Goal: Information Seeking & Learning: Find specific fact

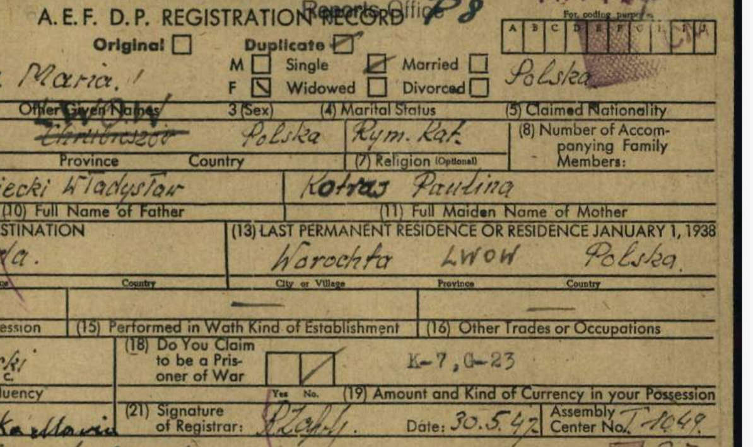
scroll to position [660, 0]
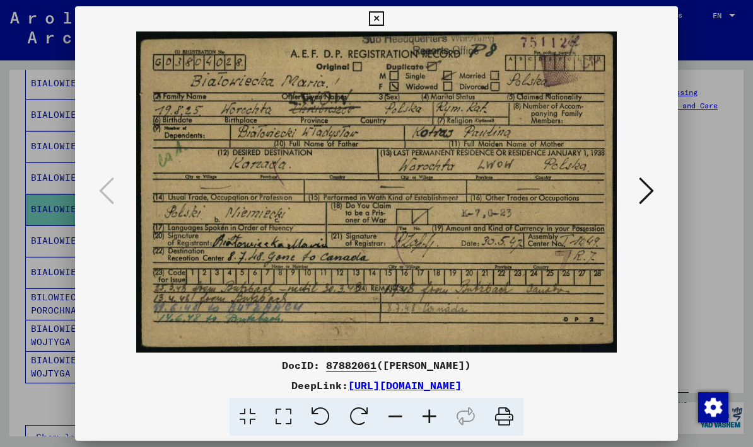
click at [648, 195] on icon at bounding box center [645, 191] width 15 height 30
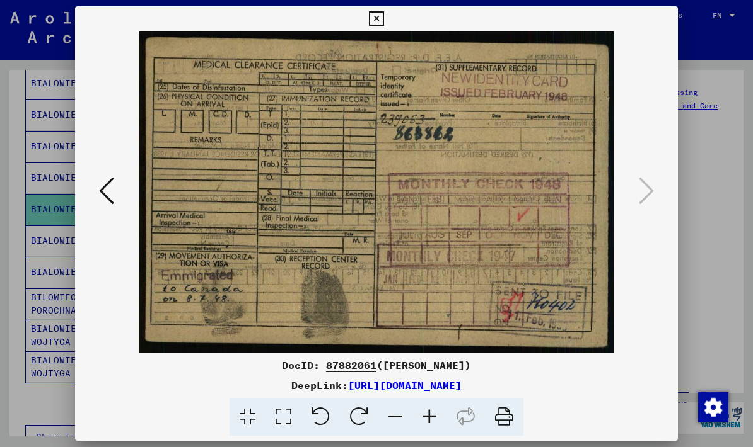
click at [109, 199] on icon at bounding box center [106, 191] width 15 height 30
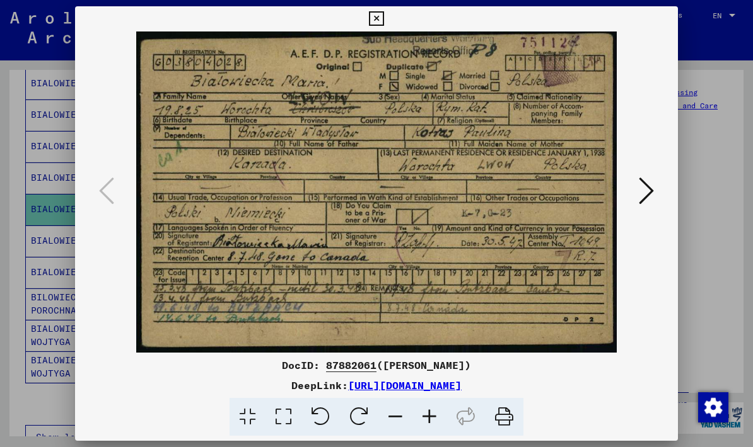
copy div "DocID: 87882061 ([PERSON_NAME]) DeepLink: [URL][DOMAIN_NAME]"
click at [383, 16] on icon at bounding box center [376, 18] width 14 height 15
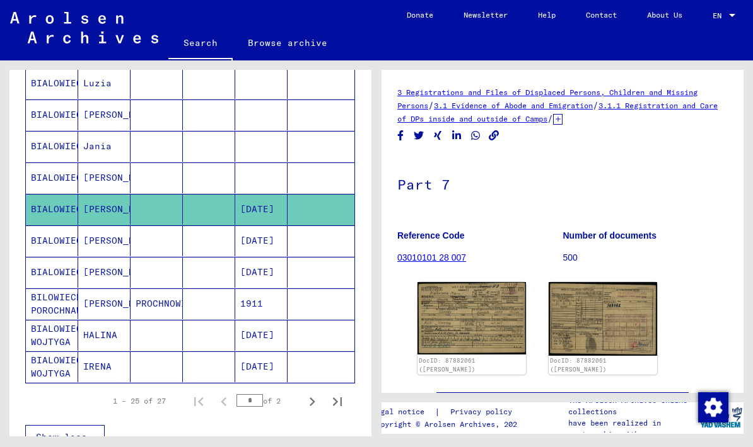
click at [262, 243] on mat-cell "[DATE]" at bounding box center [261, 241] width 52 height 31
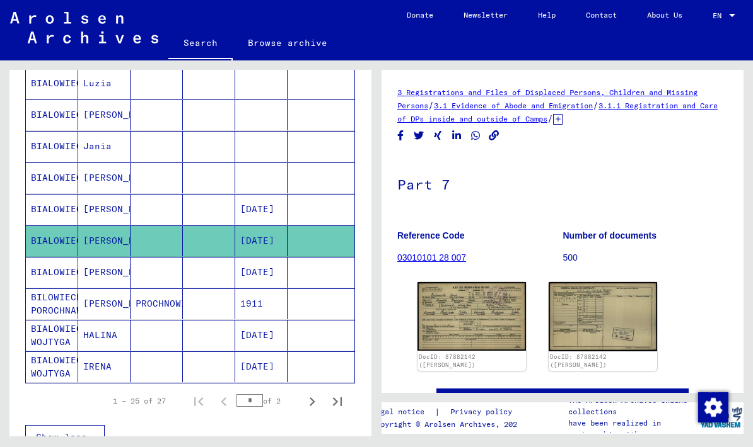
click at [481, 320] on img at bounding box center [471, 316] width 108 height 69
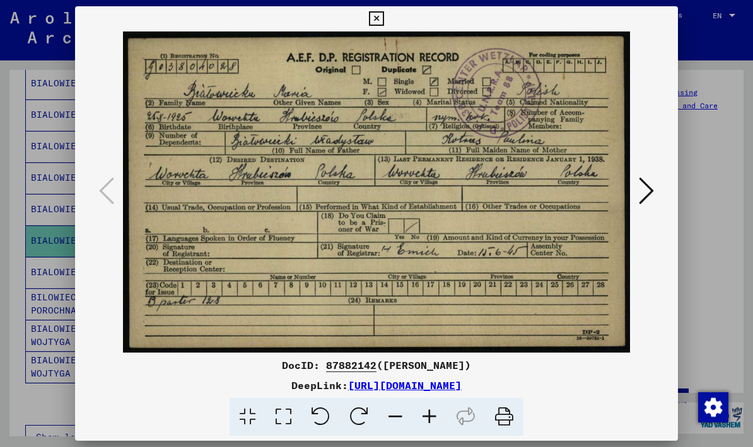
click at [649, 189] on icon at bounding box center [645, 191] width 15 height 30
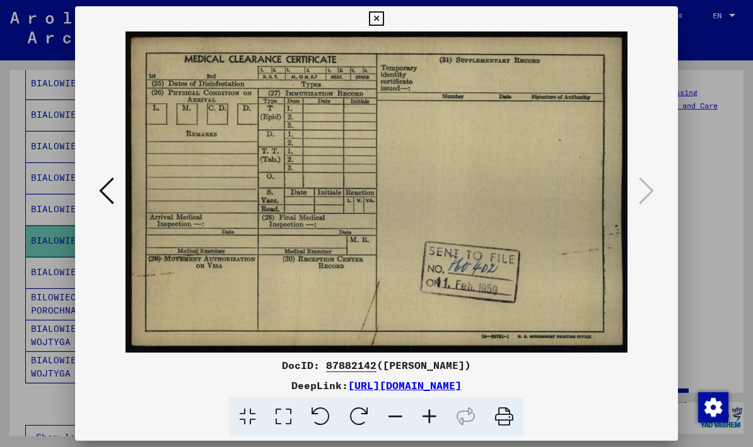
click at [383, 12] on icon at bounding box center [376, 18] width 14 height 15
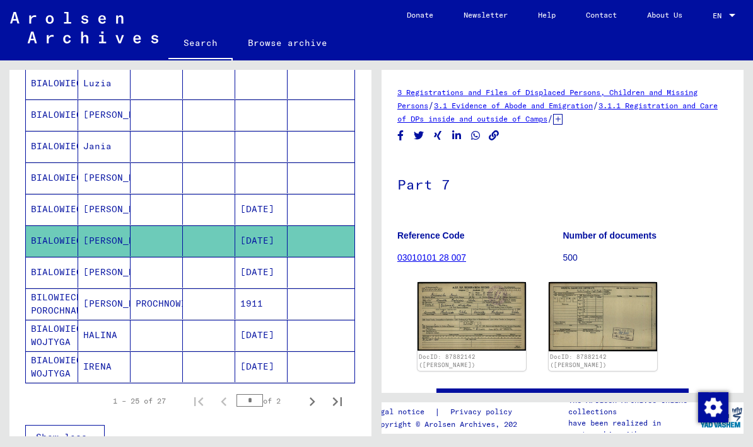
click at [257, 276] on mat-cell "[DATE]" at bounding box center [261, 272] width 52 height 31
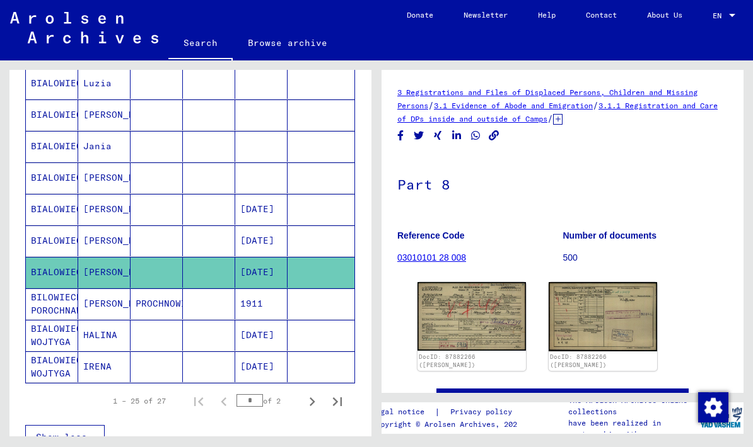
click at [475, 320] on img at bounding box center [471, 316] width 108 height 69
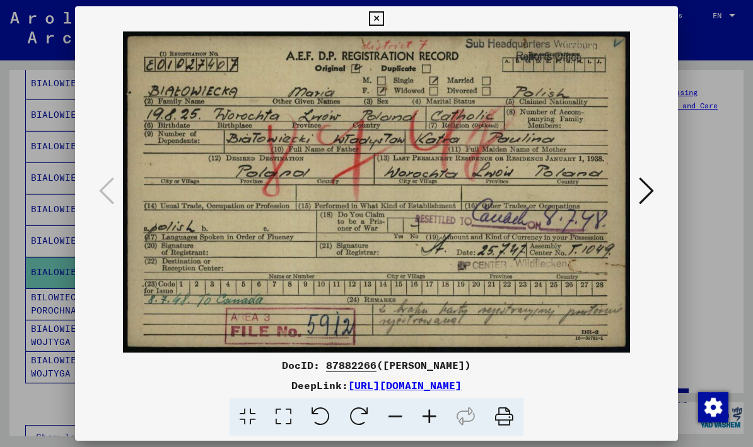
click at [652, 191] on icon at bounding box center [645, 191] width 15 height 30
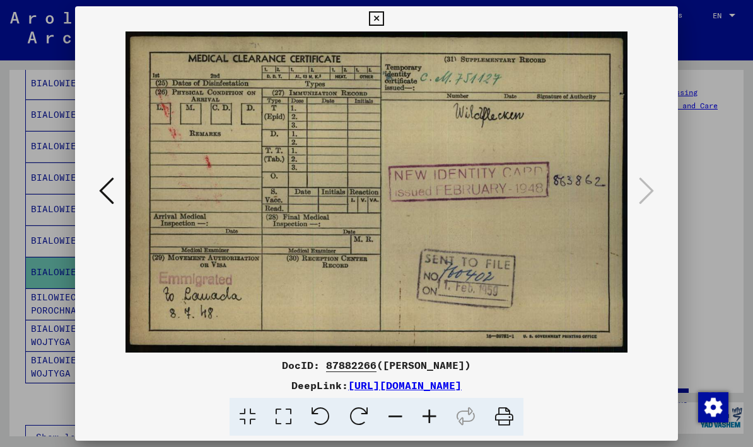
click at [383, 18] on icon at bounding box center [376, 18] width 14 height 15
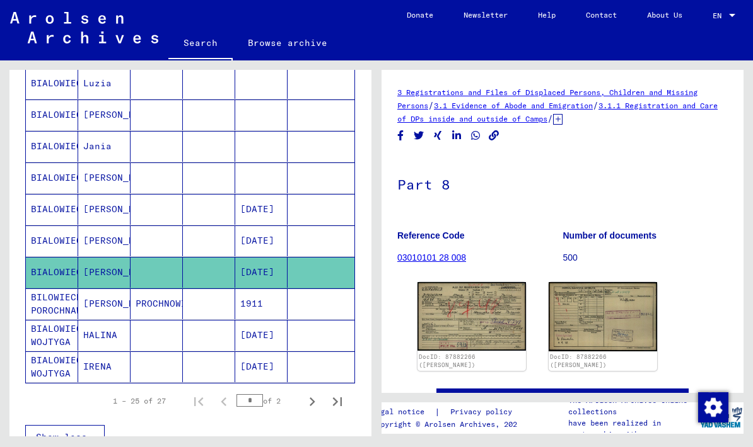
click at [258, 308] on mat-cell "1911" at bounding box center [261, 304] width 52 height 31
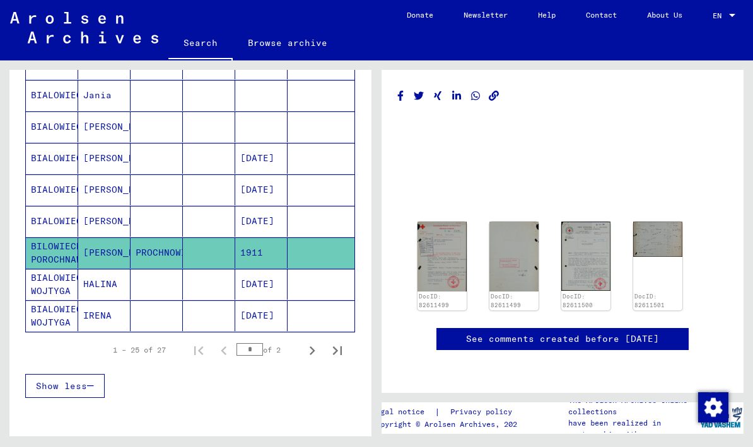
click at [312, 355] on icon "Next page" at bounding box center [312, 351] width 18 height 18
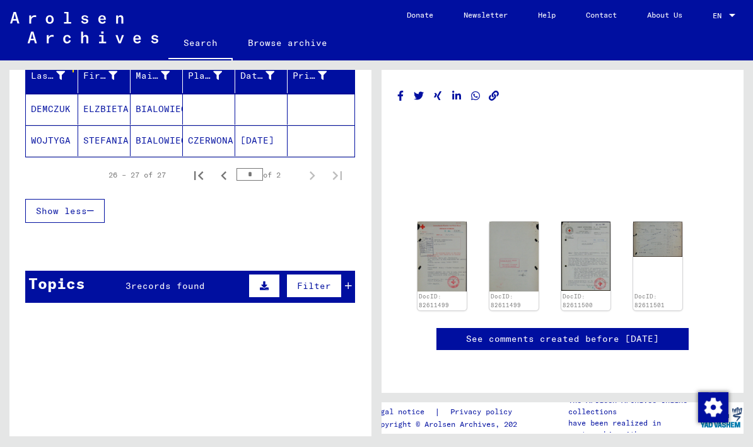
scroll to position [155, 0]
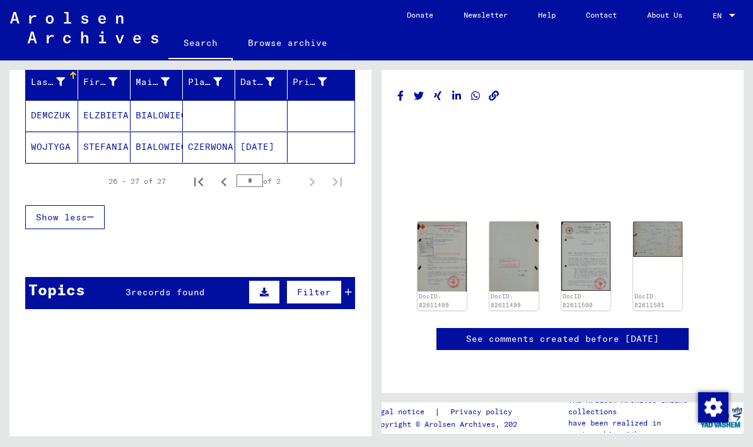
click at [220, 188] on icon "Previous page" at bounding box center [224, 182] width 18 height 18
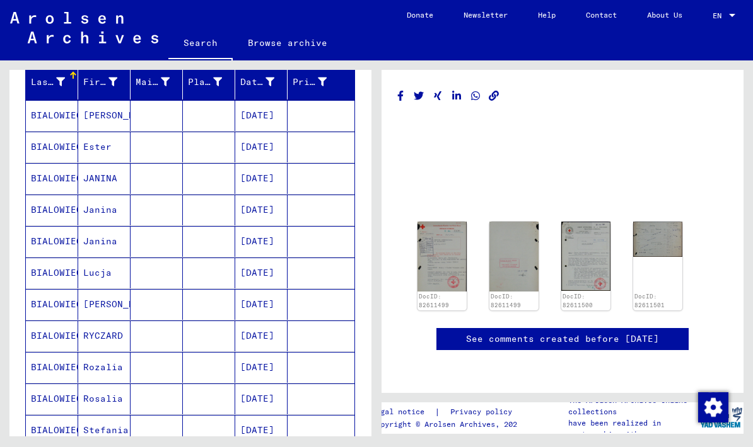
click at [271, 150] on mat-cell "[DATE]" at bounding box center [261, 147] width 52 height 31
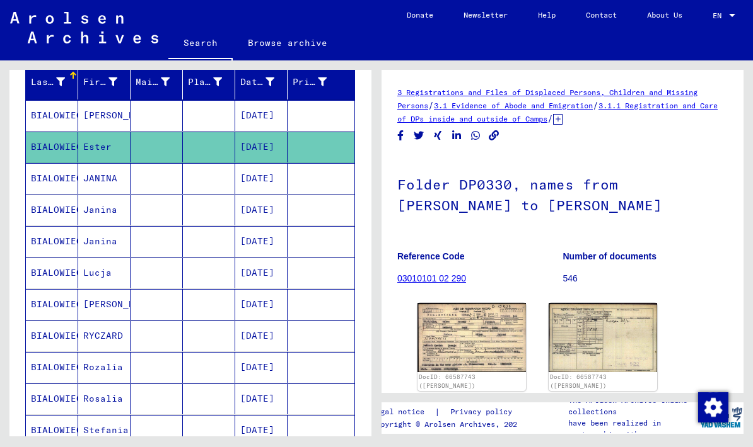
click at [487, 340] on img at bounding box center [471, 337] width 108 height 69
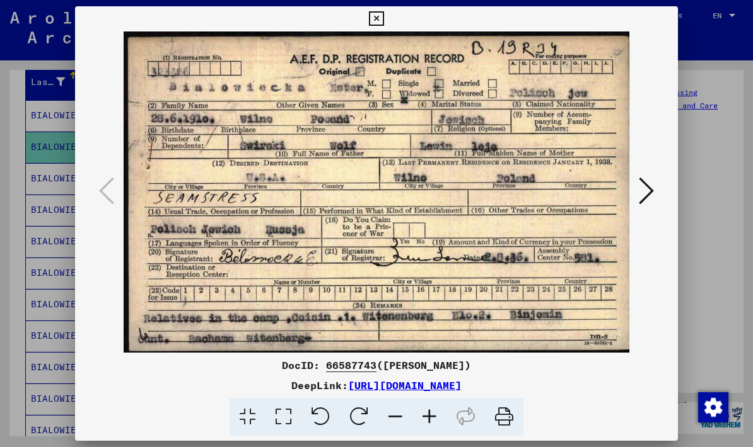
click at [644, 190] on icon at bounding box center [645, 191] width 15 height 30
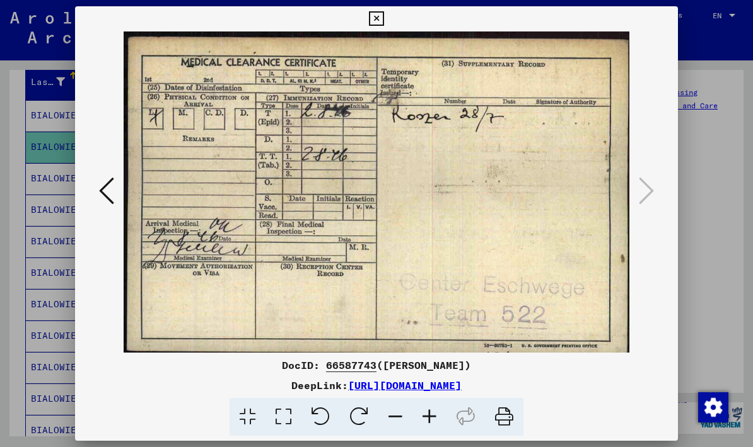
click at [98, 187] on button at bounding box center [106, 192] width 23 height 36
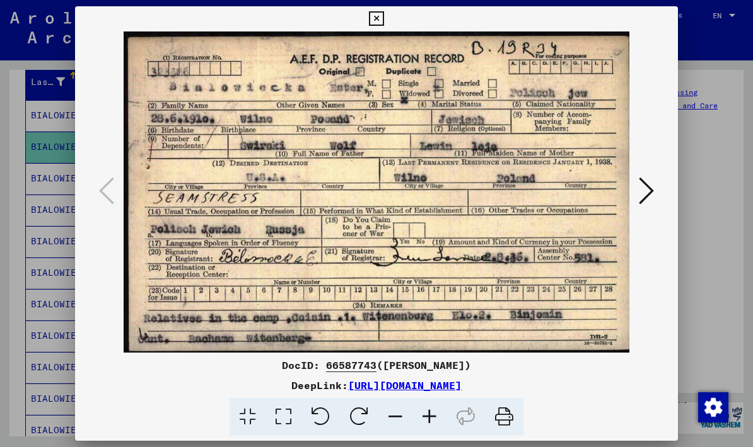
click at [387, 26] on button at bounding box center [376, 18] width 22 height 25
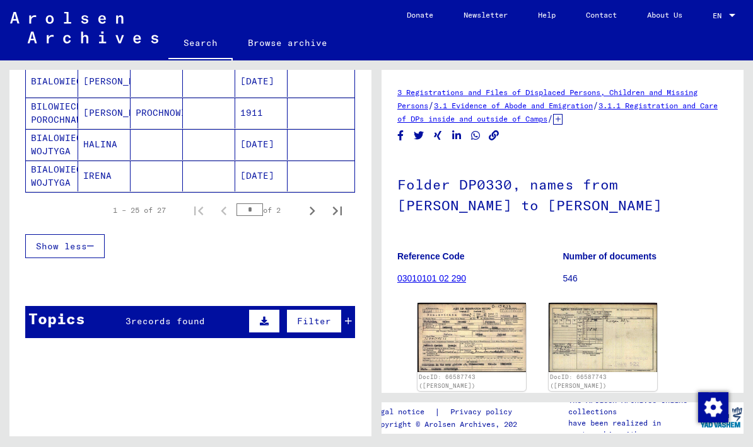
scroll to position [851, 0]
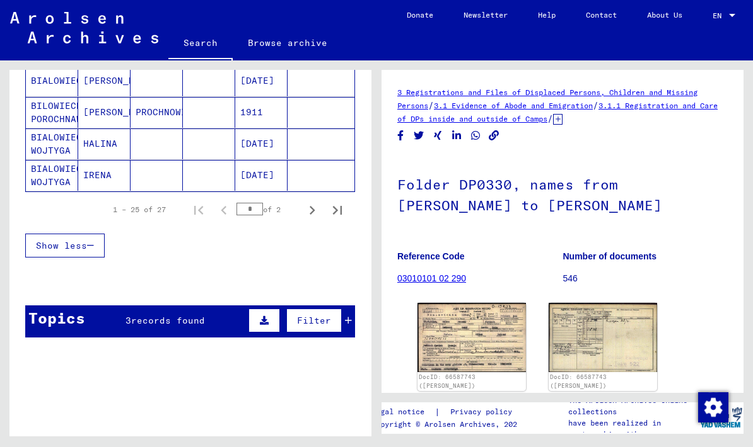
click at [38, 178] on mat-cell "BIALOWIECKA WOJTYGA" at bounding box center [52, 175] width 52 height 31
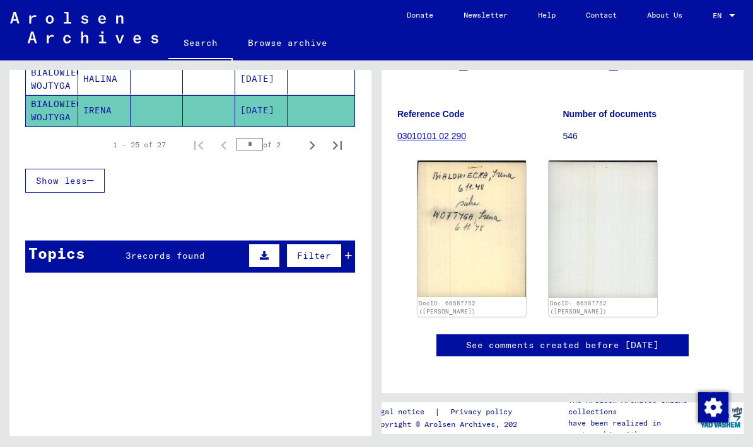
scroll to position [916, 0]
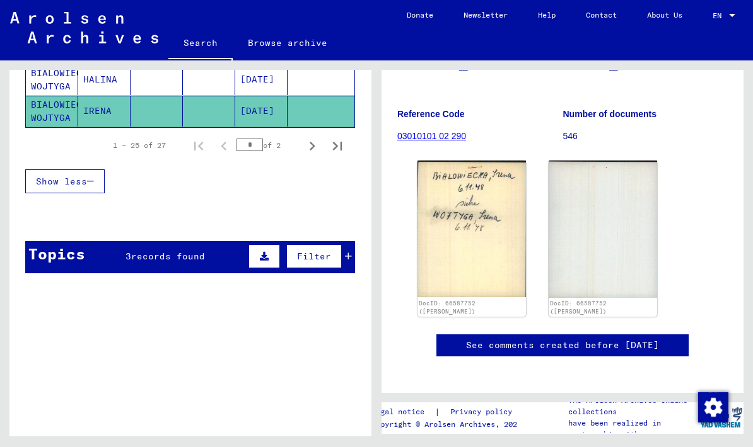
click at [311, 146] on icon "Next page" at bounding box center [312, 146] width 18 height 18
type input "*"
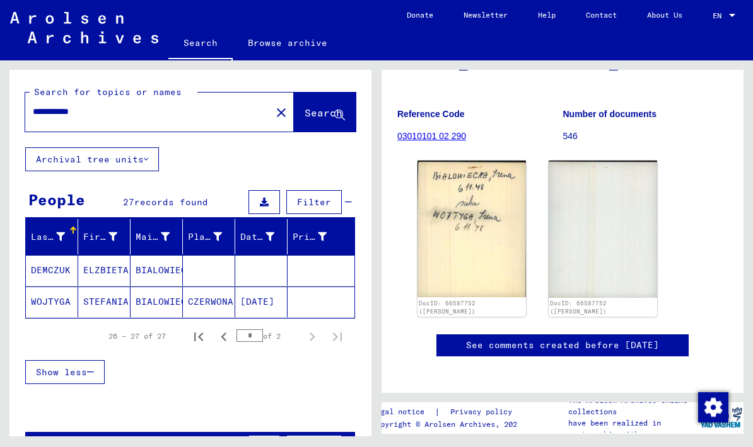
scroll to position [0, 0]
click at [274, 110] on mat-icon "close" at bounding box center [281, 112] width 15 height 15
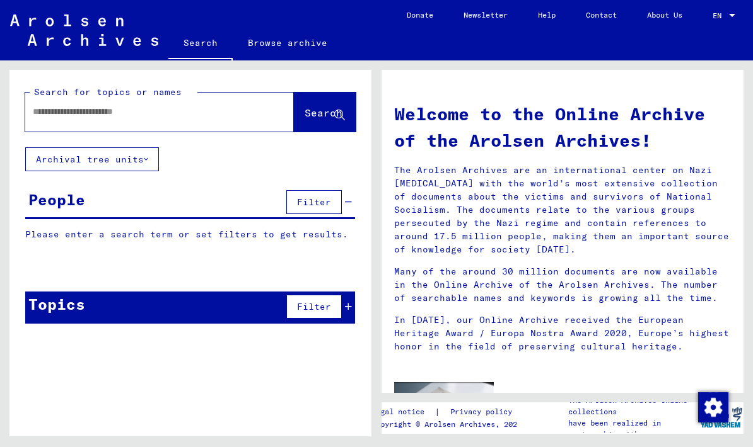
click at [38, 110] on input "text" at bounding box center [144, 111] width 223 height 13
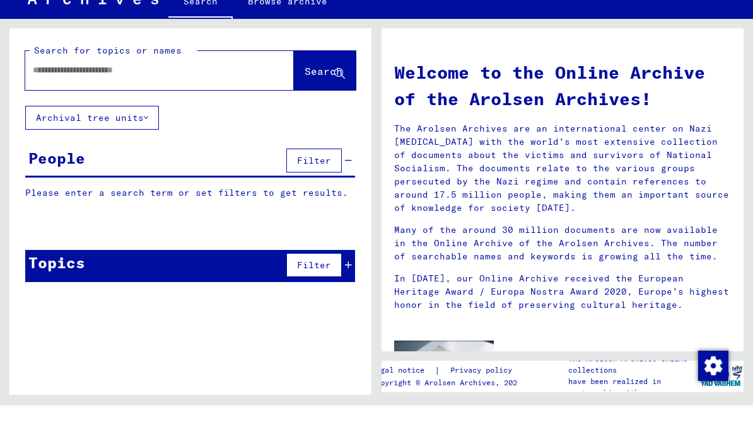
paste input "*******"
type input "*******"
click at [308, 107] on span "Search" at bounding box center [323, 113] width 38 height 13
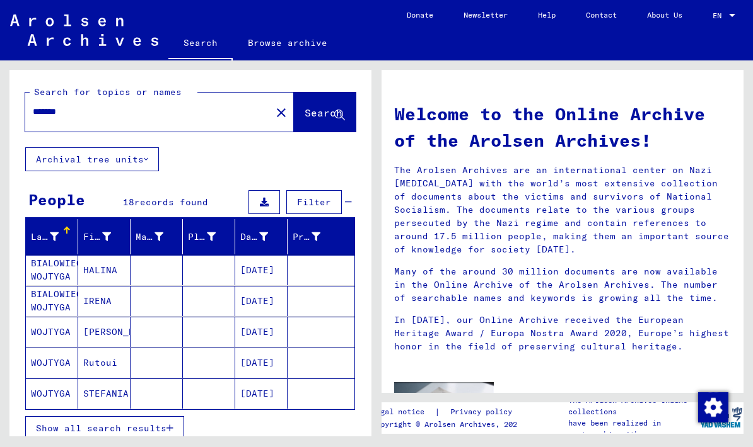
click at [80, 423] on span "Show all search results" at bounding box center [101, 428] width 130 height 11
click at [42, 299] on mat-cell "BIALOWIECKA WOJTYGA" at bounding box center [52, 301] width 52 height 30
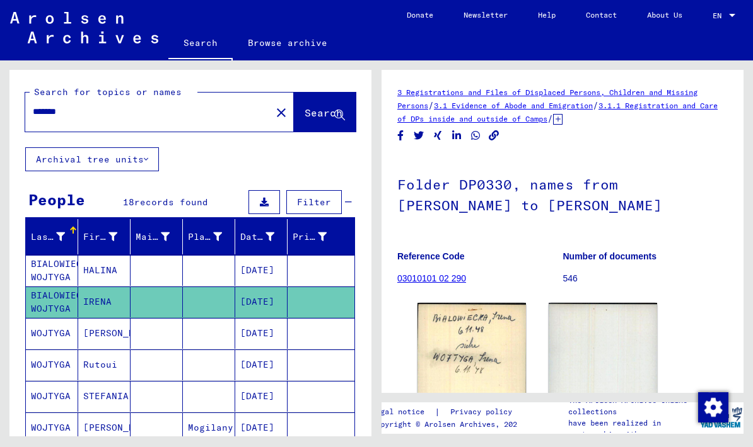
click at [46, 270] on mat-cell "BIALOWIECKA WOJTYGA" at bounding box center [52, 270] width 52 height 31
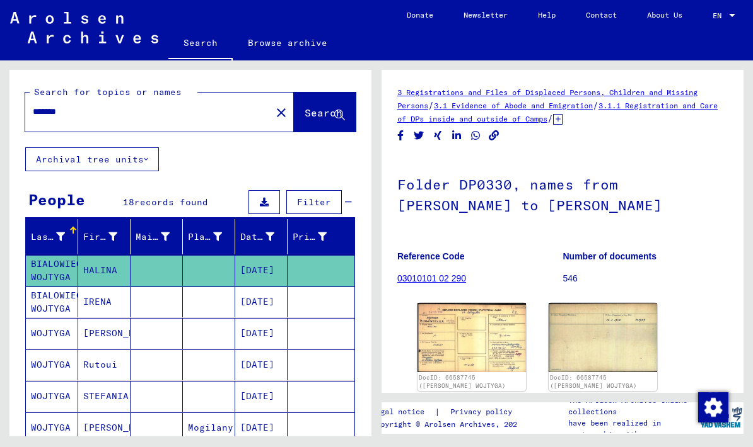
click at [476, 338] on img at bounding box center [471, 337] width 108 height 69
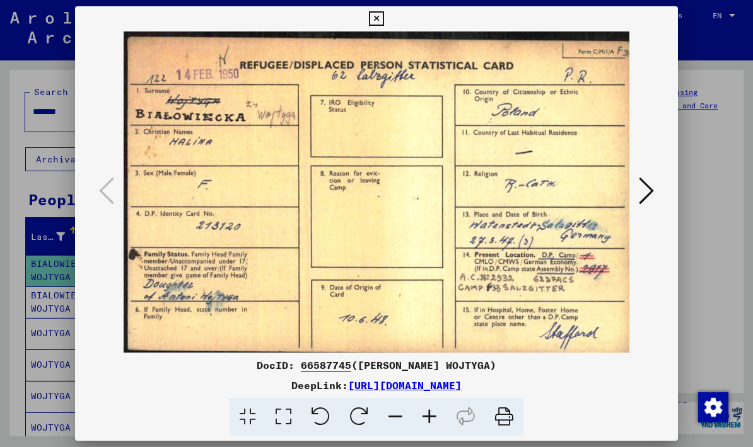
click at [383, 19] on icon at bounding box center [376, 18] width 14 height 15
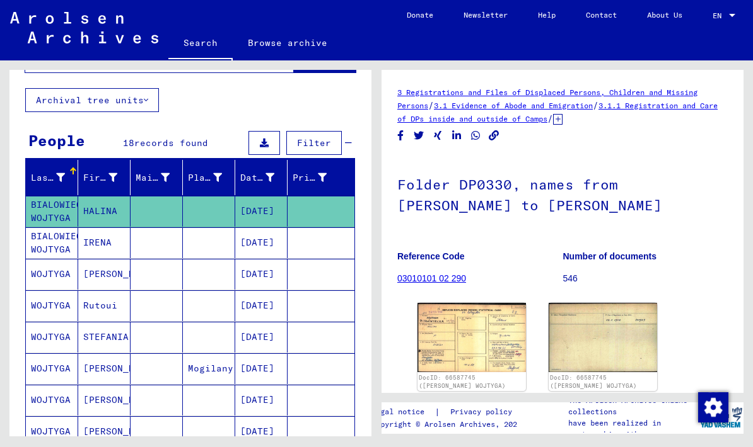
scroll to position [62, 0]
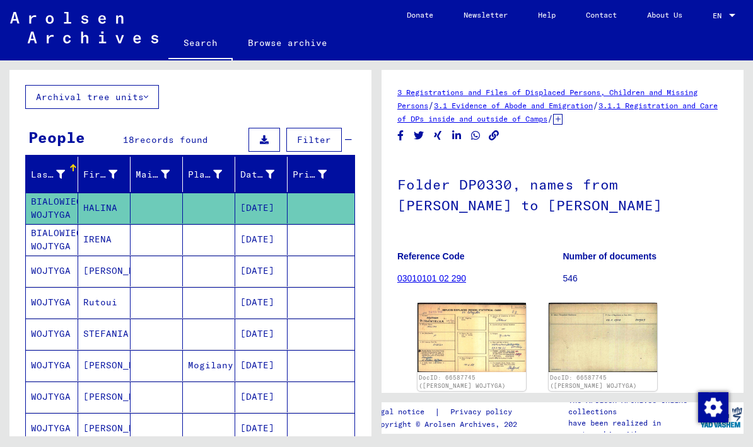
click at [48, 308] on mat-cell "WOJTYGA" at bounding box center [52, 302] width 52 height 31
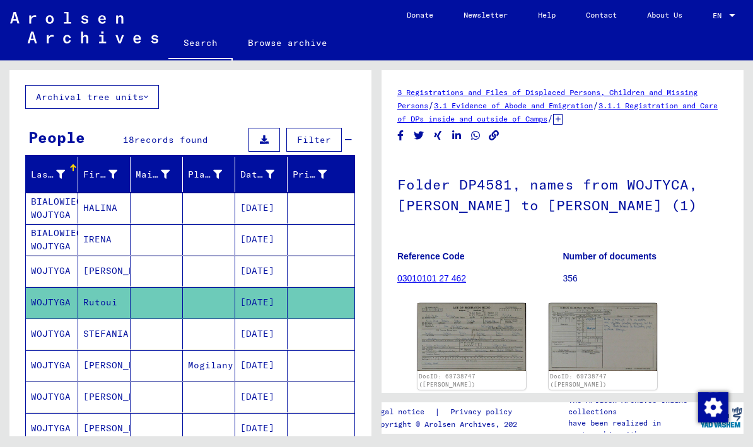
click at [483, 346] on img at bounding box center [471, 336] width 108 height 67
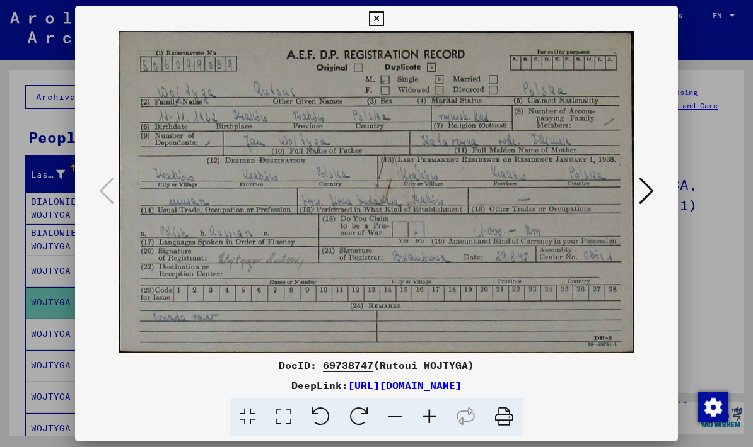
click at [383, 17] on icon at bounding box center [376, 18] width 14 height 15
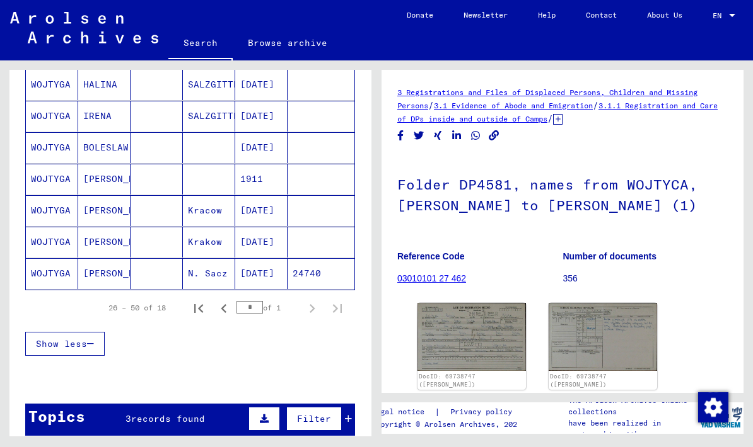
scroll to position [533, 0]
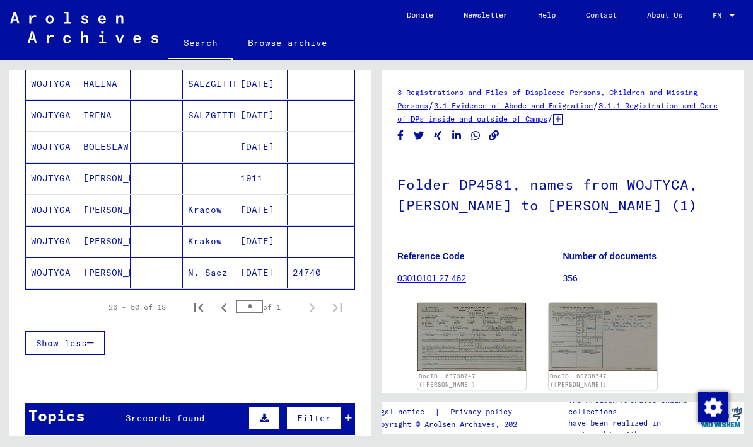
click at [219, 308] on icon "Previous page" at bounding box center [224, 308] width 18 height 18
type input "*"
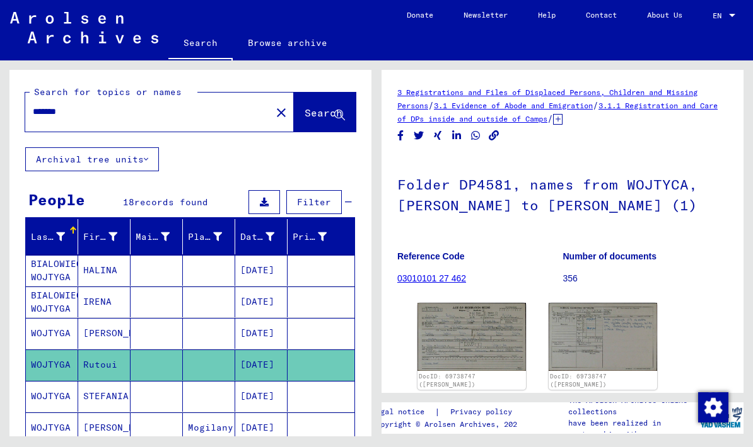
scroll to position [0, 0]
click at [72, 113] on input "*******" at bounding box center [148, 111] width 231 height 13
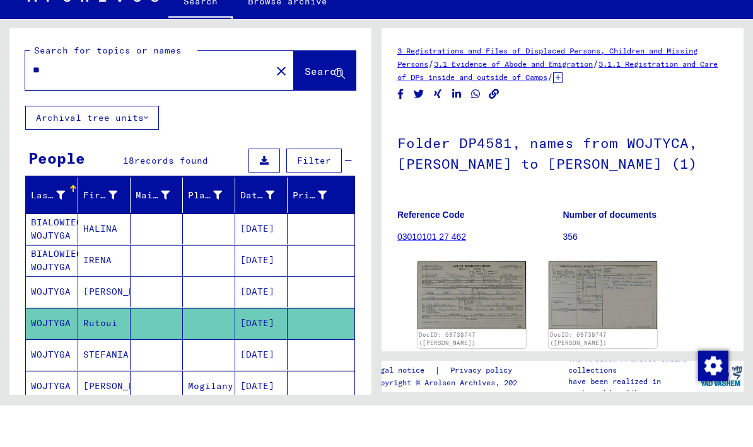
type input "*"
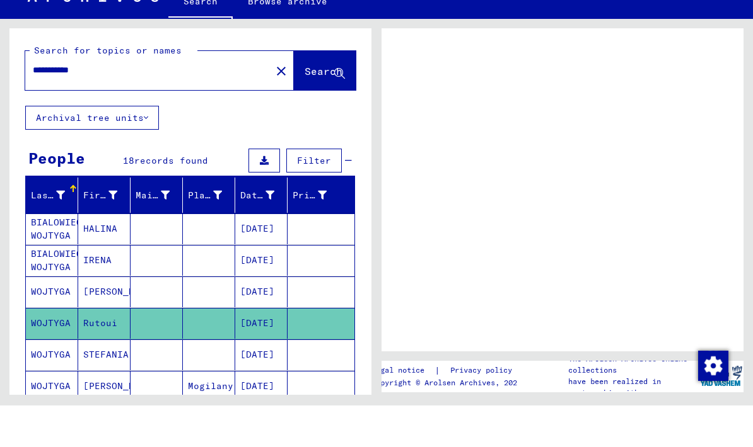
type input "**********"
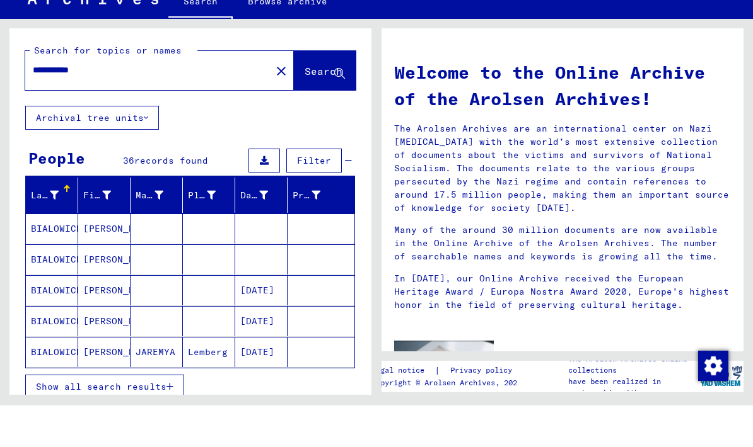
click at [306, 107] on span "Search" at bounding box center [323, 113] width 38 height 13
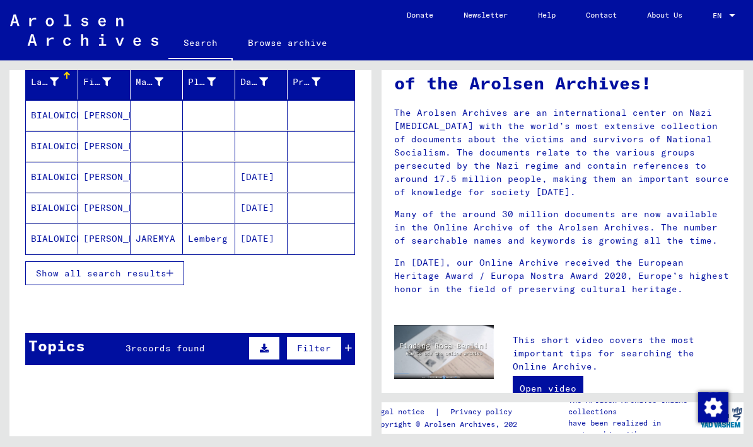
scroll to position [158, 0]
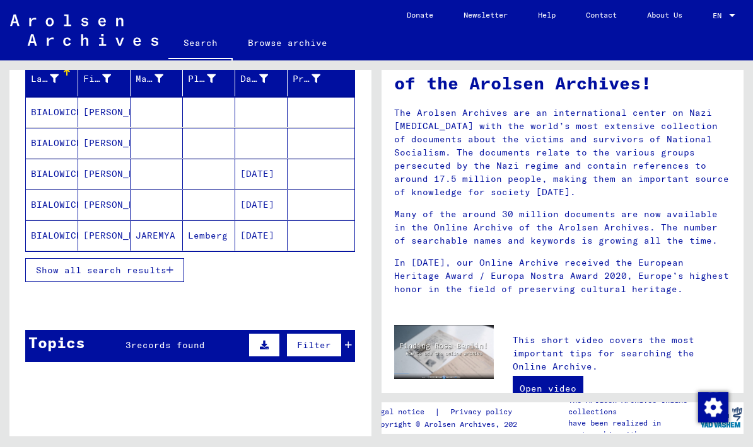
click at [75, 276] on button "Show all search results" at bounding box center [104, 270] width 159 height 24
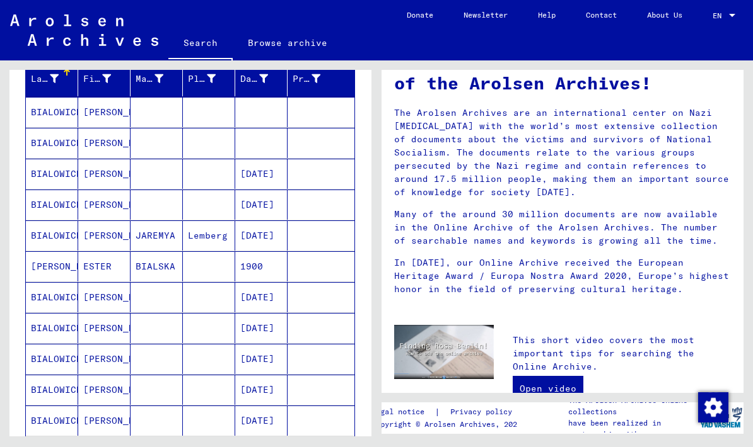
click at [34, 269] on mat-cell "[PERSON_NAME]" at bounding box center [52, 266] width 52 height 30
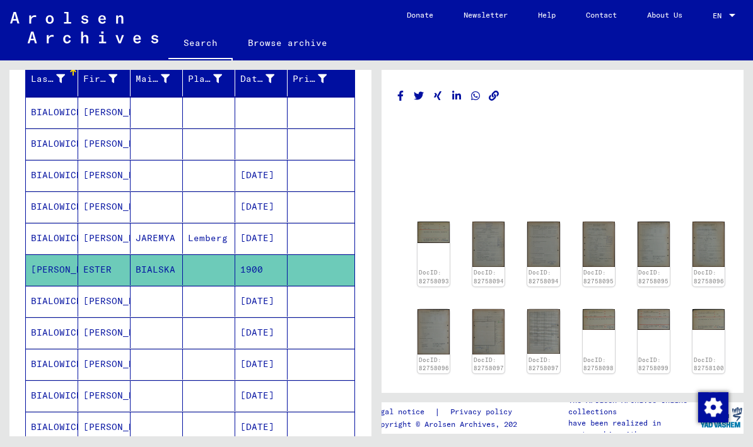
click at [435, 239] on img at bounding box center [433, 232] width 32 height 21
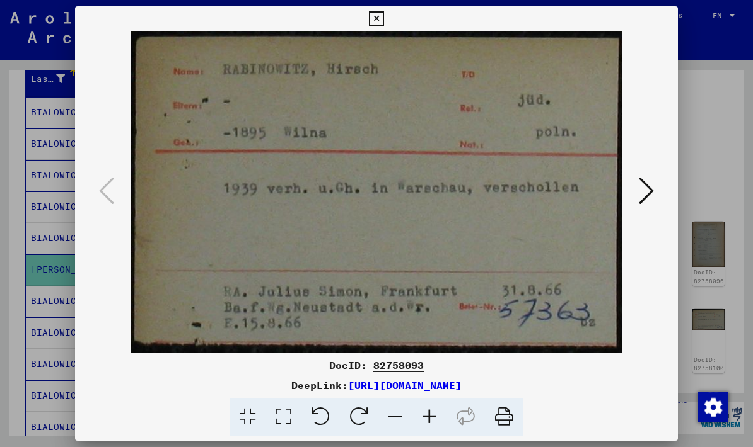
click at [645, 194] on icon at bounding box center [645, 191] width 15 height 30
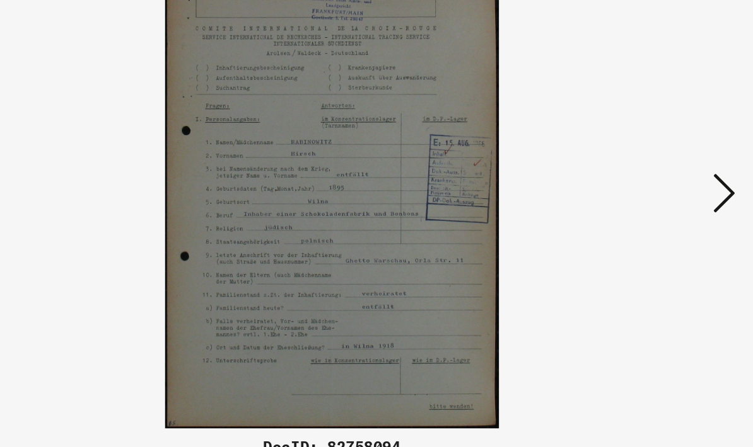
click at [638, 176] on icon at bounding box center [645, 191] width 15 height 30
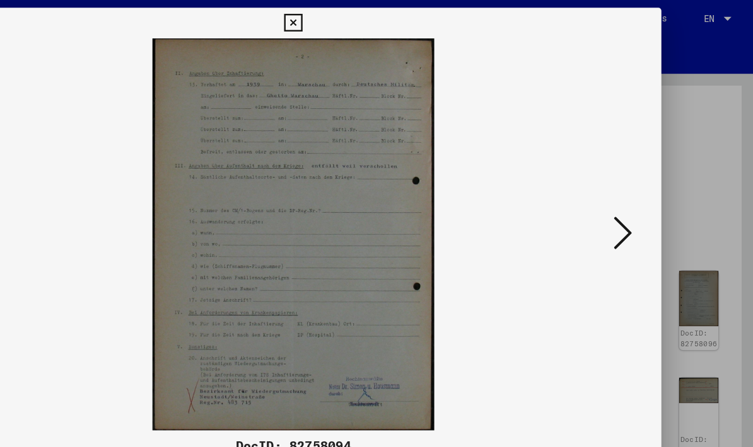
click at [638, 188] on icon at bounding box center [645, 191] width 15 height 30
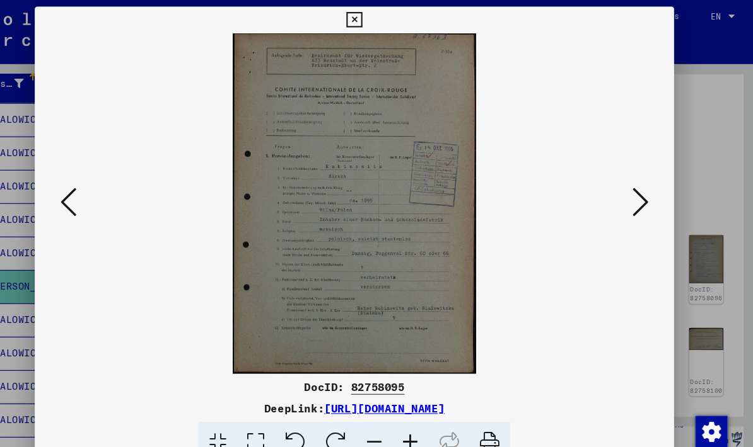
click at [638, 190] on icon at bounding box center [645, 191] width 15 height 30
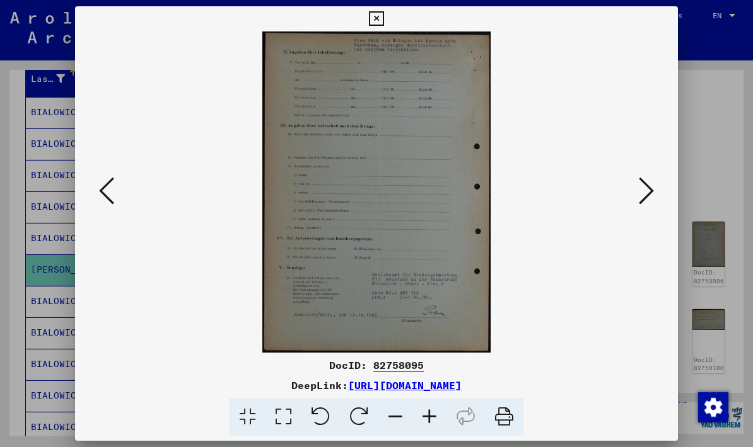
click at [646, 192] on icon at bounding box center [645, 191] width 15 height 30
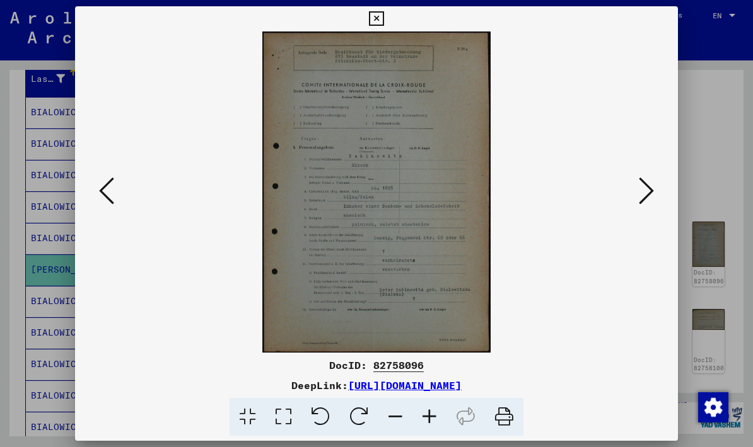
click at [652, 183] on icon at bounding box center [645, 191] width 15 height 30
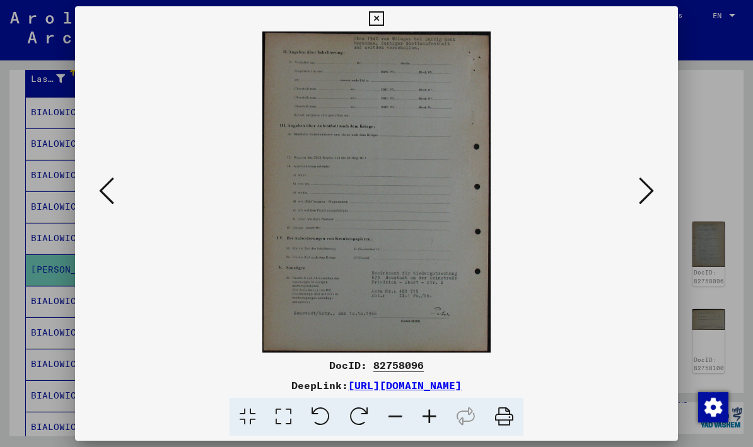
click at [645, 191] on icon at bounding box center [645, 191] width 15 height 30
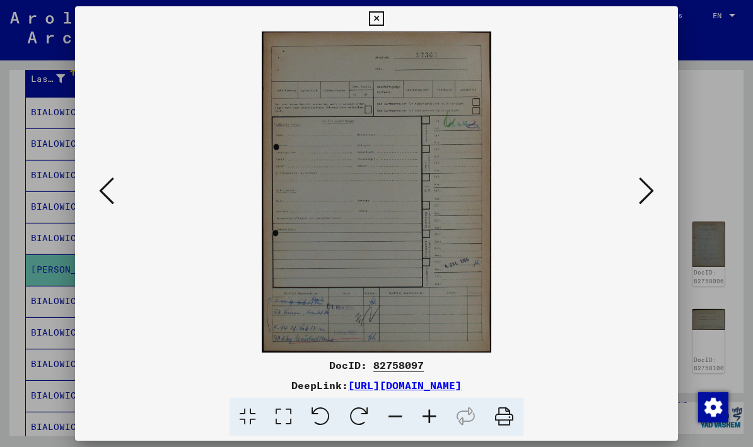
click at [643, 195] on icon at bounding box center [645, 191] width 15 height 30
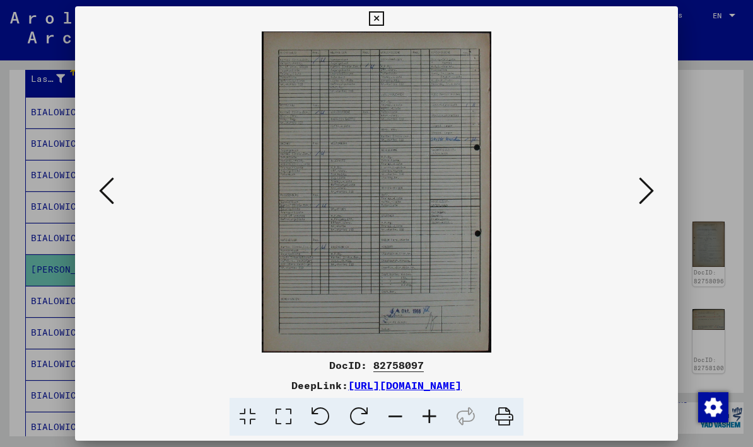
click at [646, 191] on icon at bounding box center [645, 191] width 15 height 30
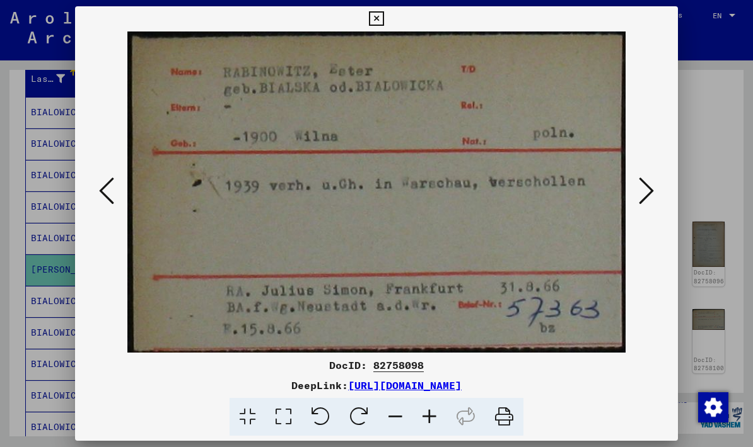
click at [644, 192] on icon at bounding box center [645, 191] width 15 height 30
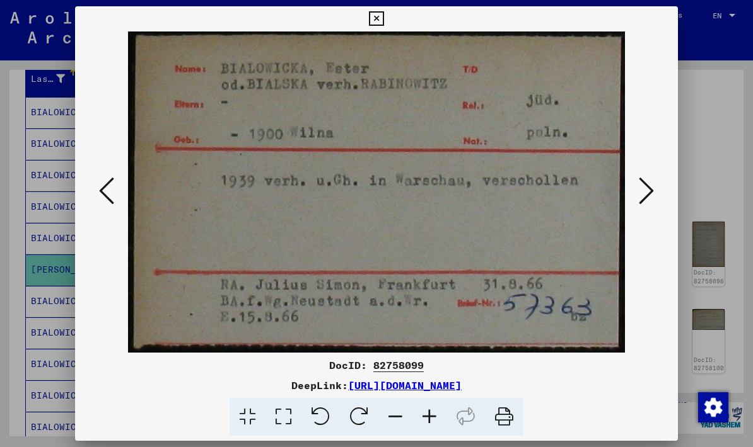
click at [637, 195] on button at bounding box center [646, 192] width 23 height 36
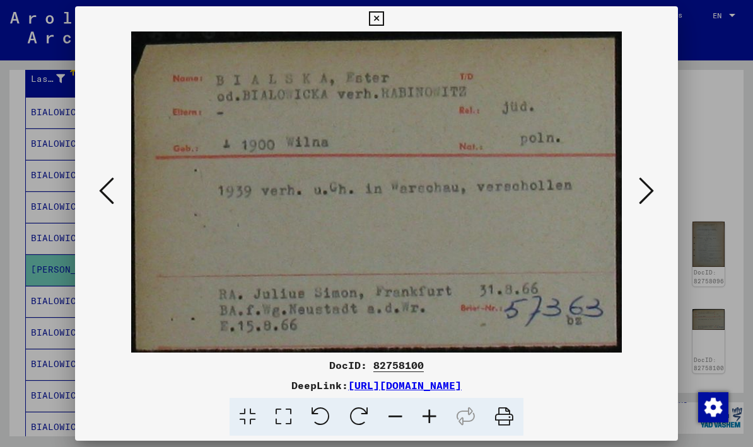
click at [638, 193] on icon at bounding box center [645, 191] width 15 height 30
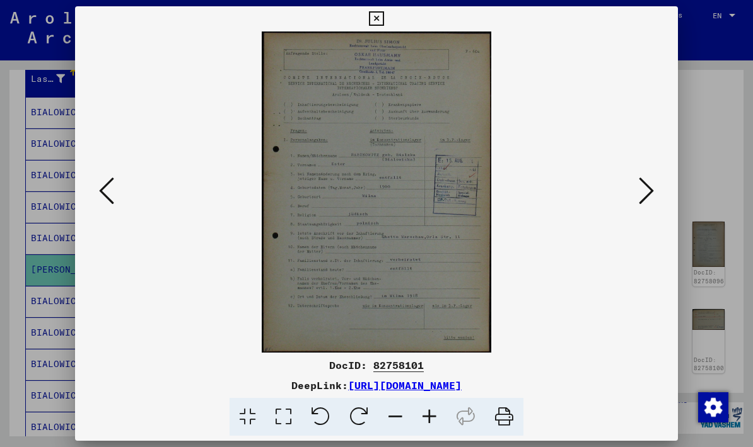
click at [642, 196] on icon at bounding box center [645, 191] width 15 height 30
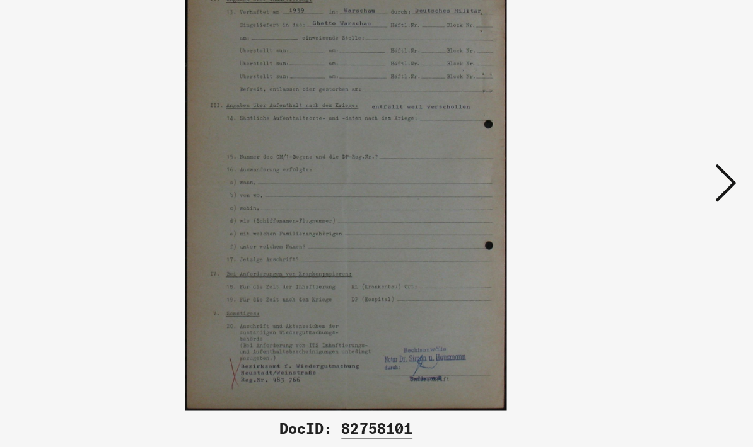
click at [638, 176] on icon at bounding box center [645, 191] width 15 height 30
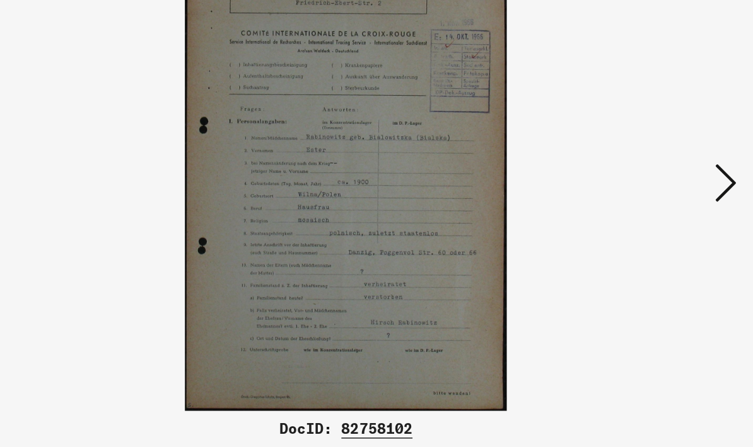
click at [638, 176] on icon at bounding box center [645, 191] width 15 height 30
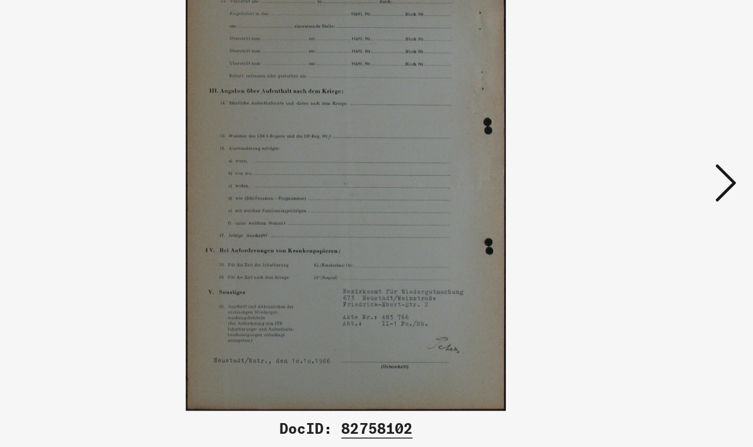
click at [638, 176] on icon at bounding box center [645, 191] width 15 height 30
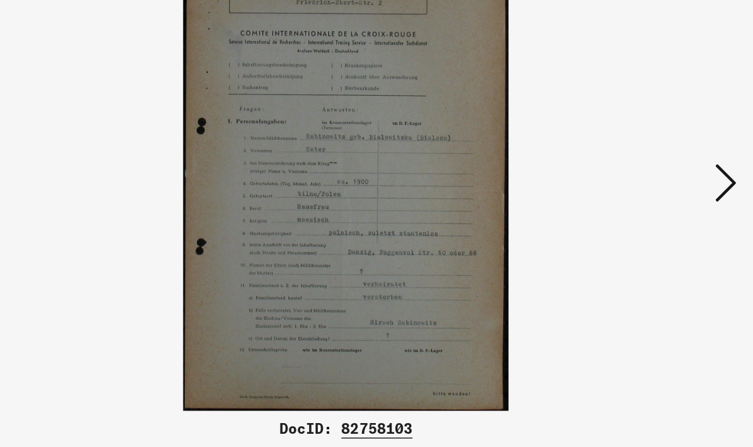
click at [638, 176] on icon at bounding box center [645, 191] width 15 height 30
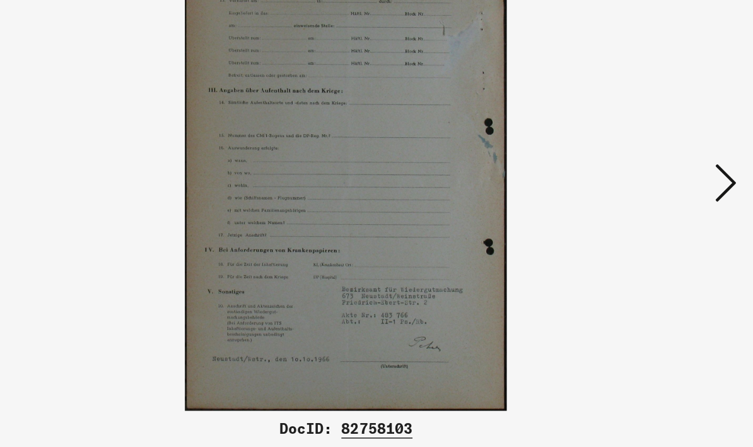
click at [638, 176] on icon at bounding box center [645, 191] width 15 height 30
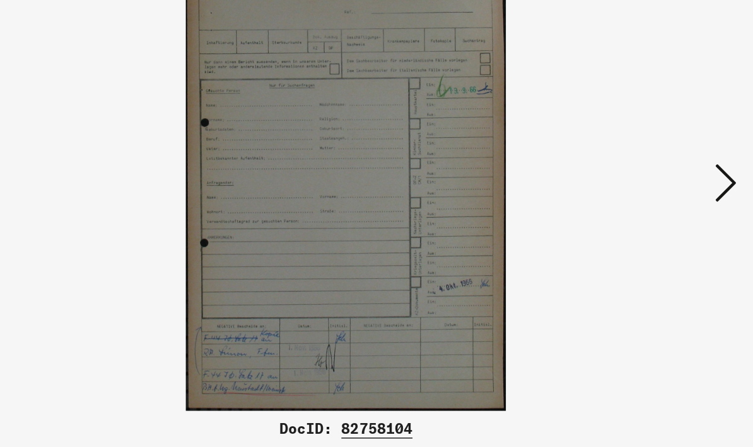
click at [638, 176] on icon at bounding box center [645, 191] width 15 height 30
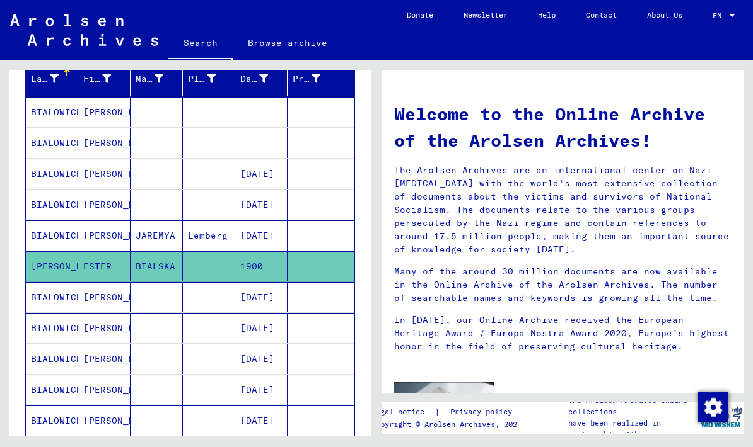
click at [45, 296] on mat-cell "BIALOWICKI" at bounding box center [52, 297] width 52 height 30
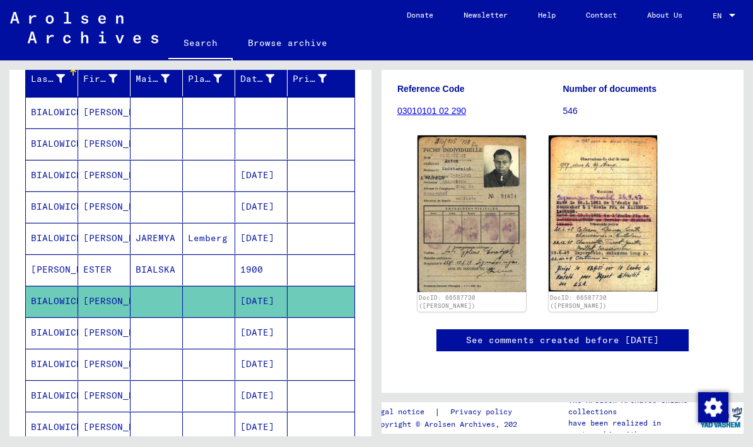
scroll to position [173, 0]
click at [475, 208] on img at bounding box center [471, 214] width 108 height 157
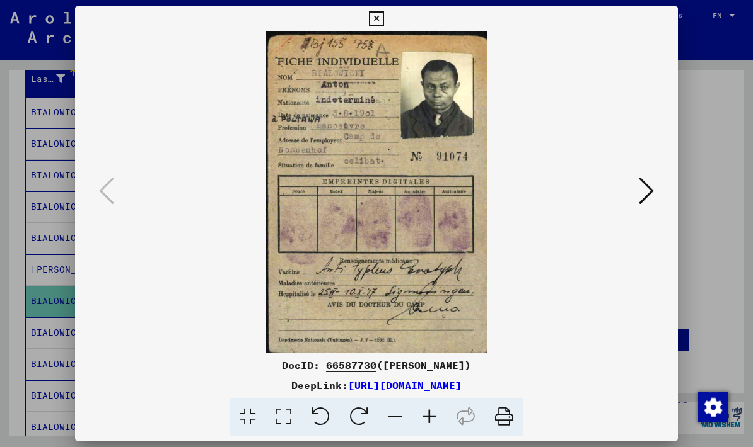
click at [654, 191] on button at bounding box center [646, 192] width 23 height 36
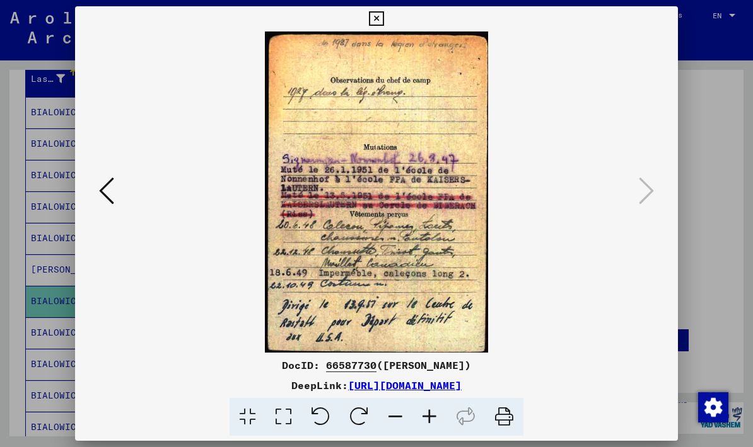
click at [383, 19] on icon at bounding box center [376, 18] width 14 height 15
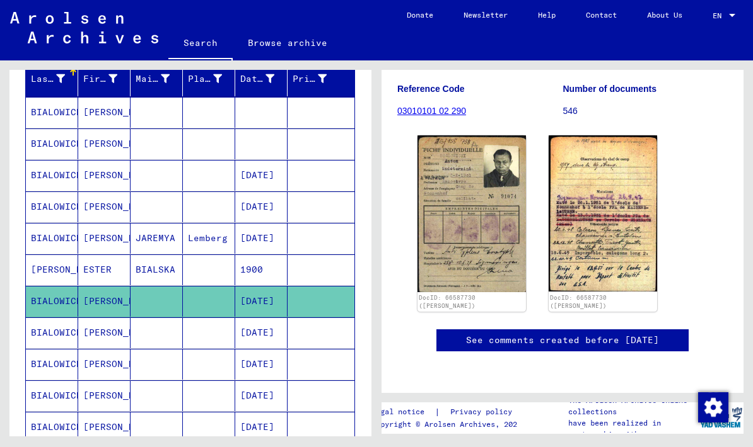
click at [268, 340] on mat-cell "[DATE]" at bounding box center [261, 333] width 52 height 31
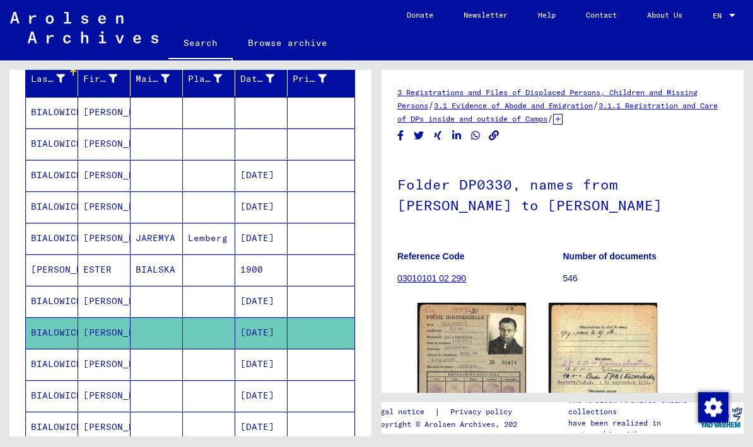
click at [270, 371] on mat-cell "[DATE]" at bounding box center [261, 364] width 52 height 31
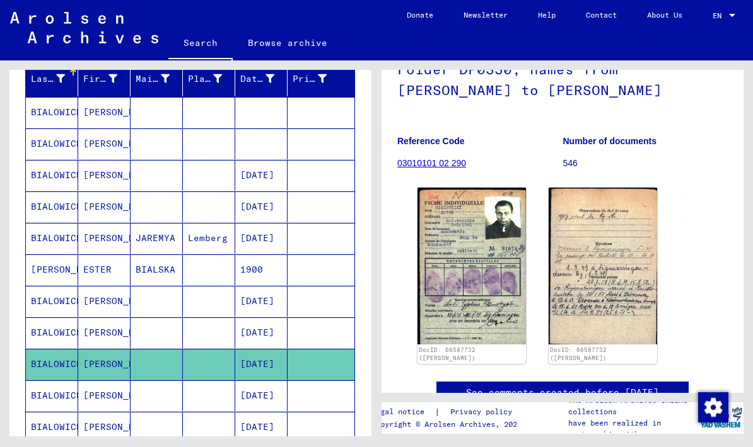
scroll to position [117, 0]
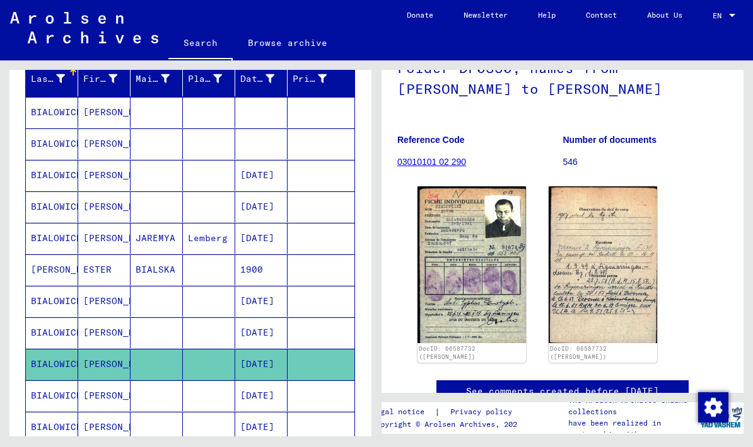
click at [628, 275] on img at bounding box center [602, 265] width 108 height 157
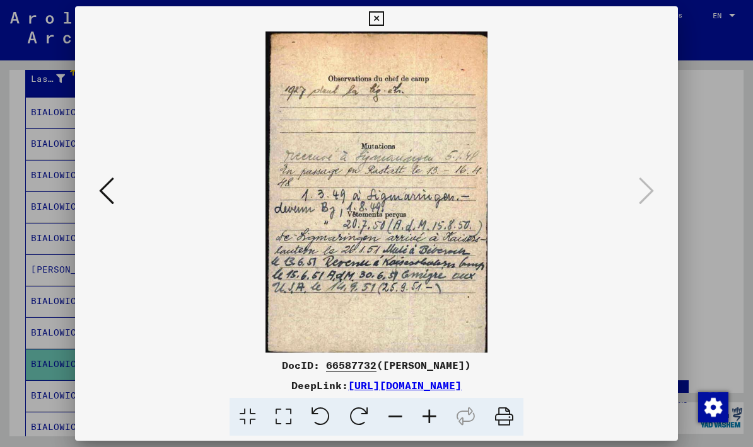
click at [383, 14] on icon at bounding box center [376, 18] width 14 height 15
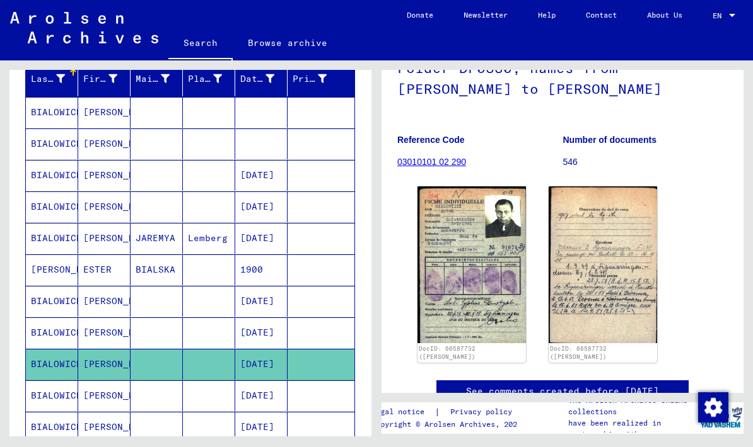
click at [266, 397] on mat-cell "[DATE]" at bounding box center [261, 396] width 52 height 31
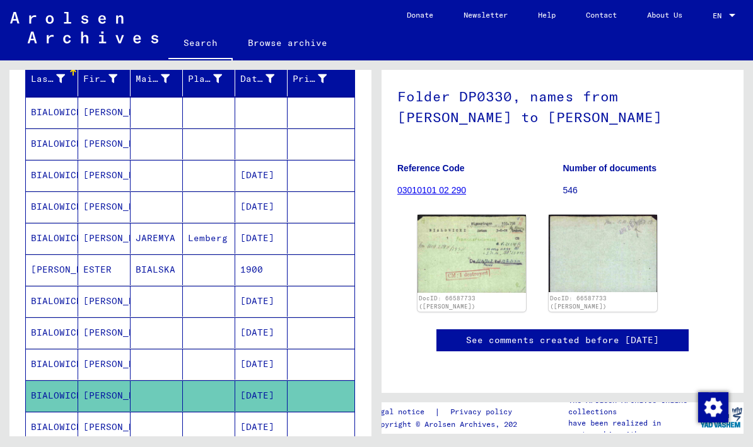
scroll to position [89, 0]
click at [482, 248] on img at bounding box center [471, 254] width 108 height 78
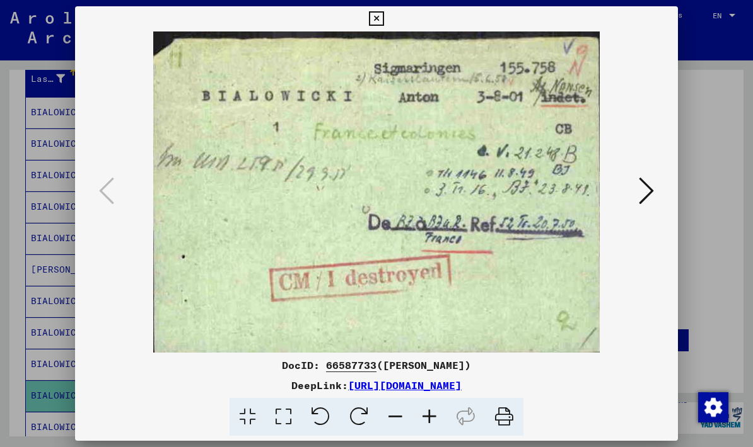
click at [383, 15] on icon at bounding box center [376, 18] width 14 height 15
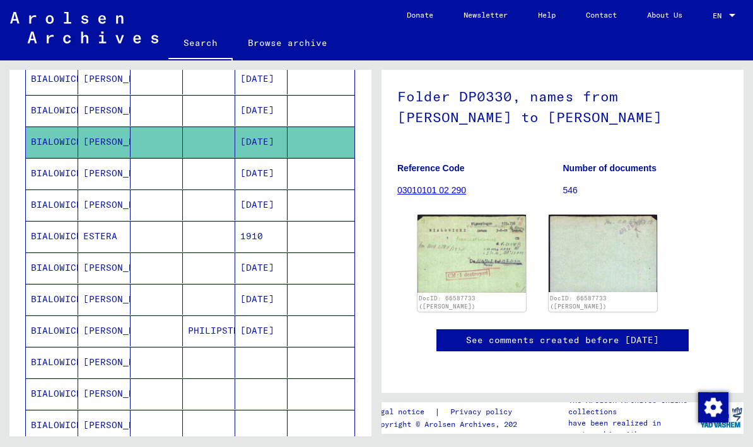
scroll to position [413, 0]
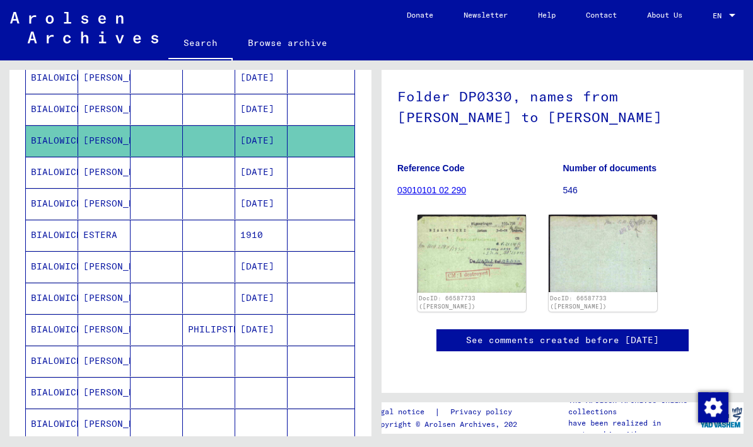
click at [268, 176] on mat-cell "[DATE]" at bounding box center [261, 172] width 52 height 31
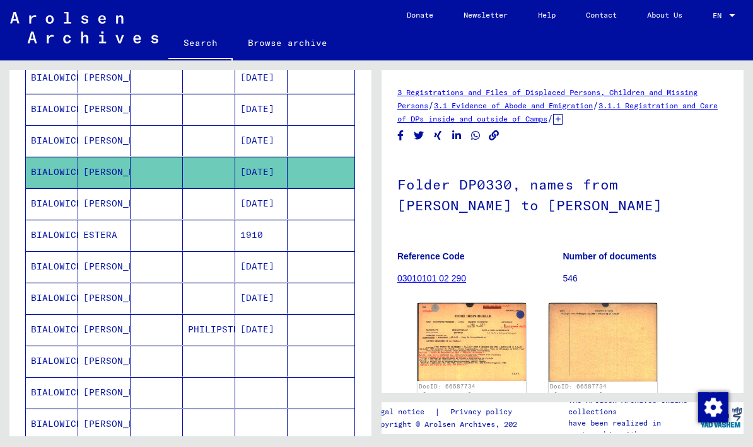
click at [475, 348] on img at bounding box center [471, 342] width 108 height 78
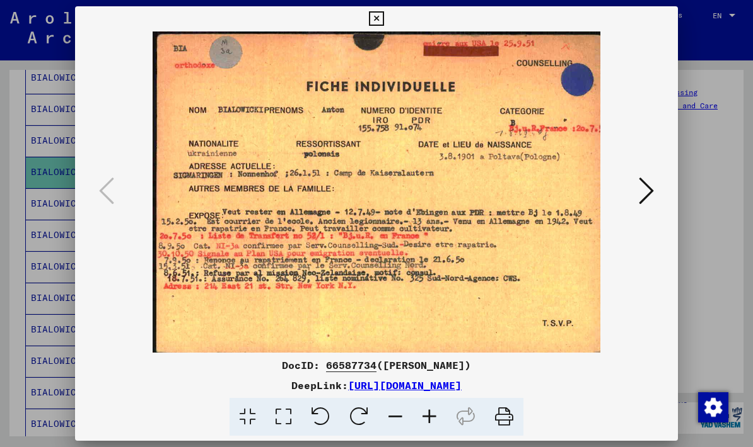
click at [383, 22] on icon at bounding box center [376, 18] width 14 height 15
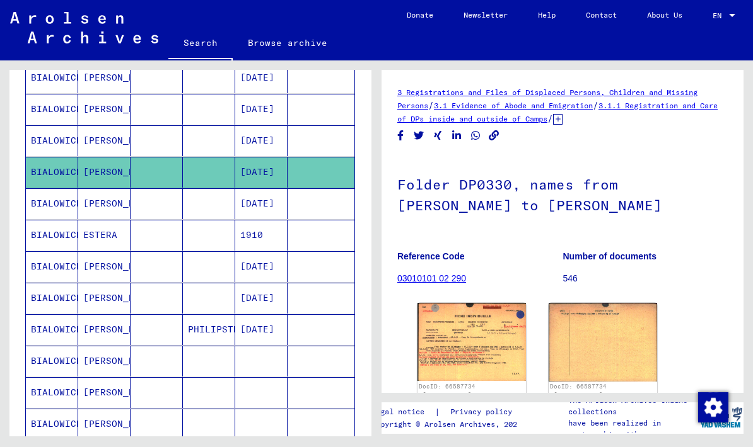
click at [268, 205] on mat-cell "[DATE]" at bounding box center [261, 203] width 52 height 31
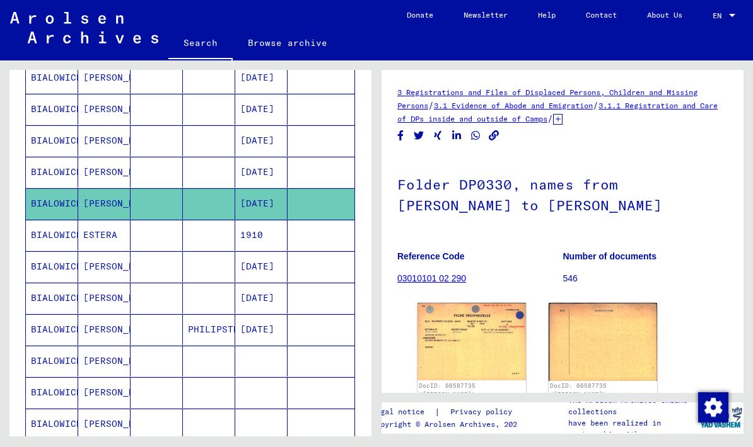
click at [479, 346] on img at bounding box center [471, 342] width 108 height 78
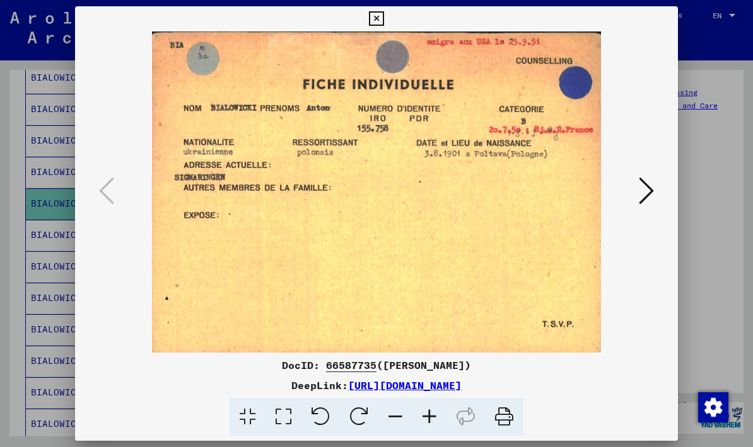
click at [383, 22] on icon at bounding box center [376, 18] width 14 height 15
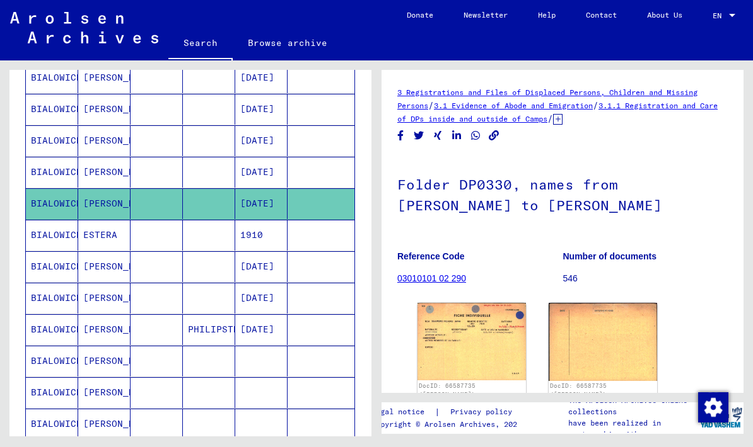
click at [262, 240] on mat-cell "1910" at bounding box center [261, 235] width 52 height 31
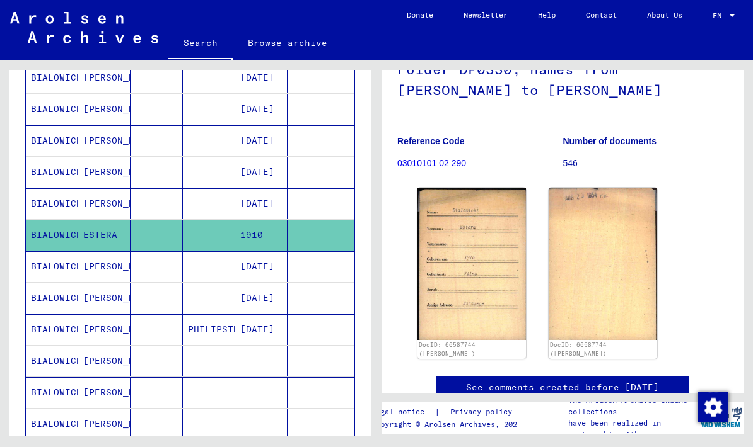
scroll to position [117, 0]
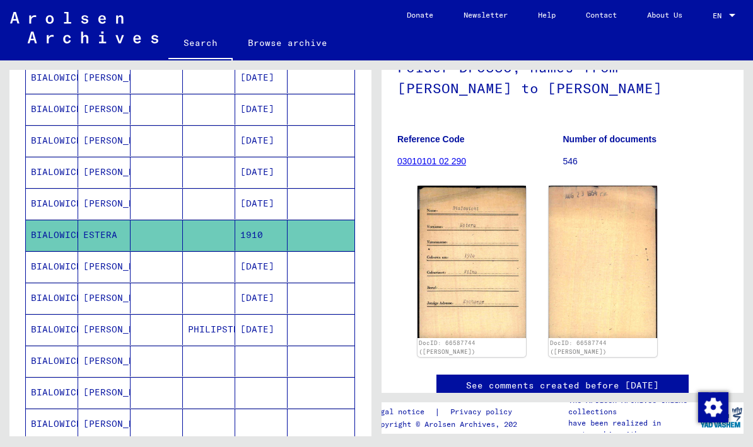
click at [492, 239] on img at bounding box center [471, 262] width 108 height 153
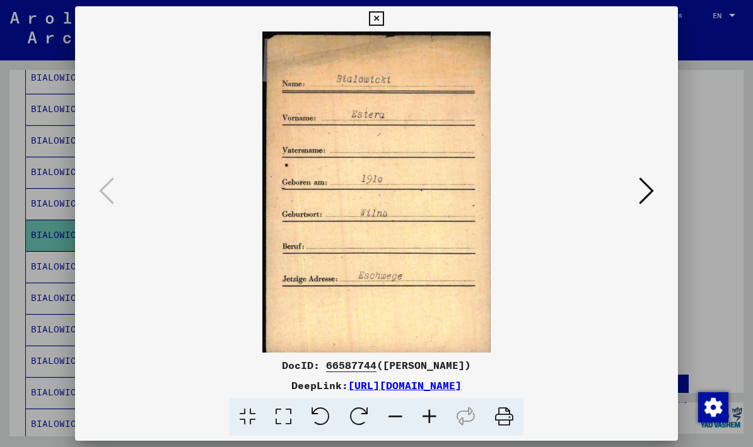
click at [644, 204] on icon at bounding box center [645, 191] width 15 height 30
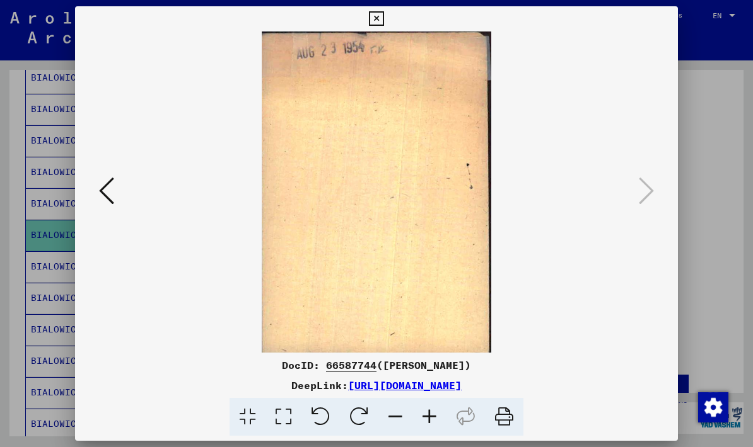
click at [383, 17] on icon at bounding box center [376, 18] width 14 height 15
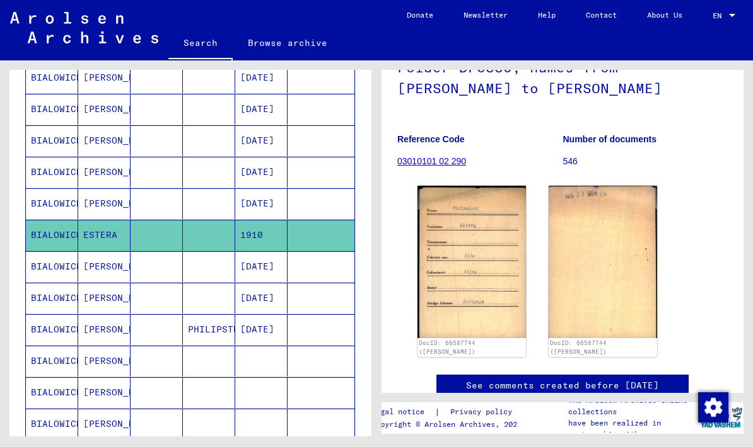
click at [266, 272] on mat-cell "[DATE]" at bounding box center [261, 266] width 52 height 31
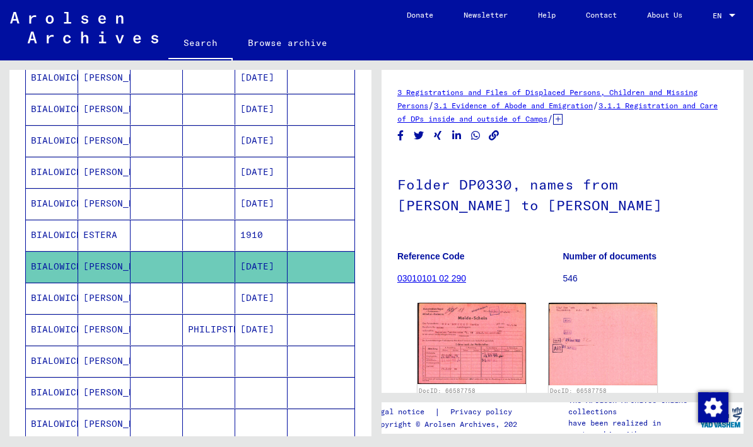
click at [486, 340] on img at bounding box center [471, 343] width 108 height 81
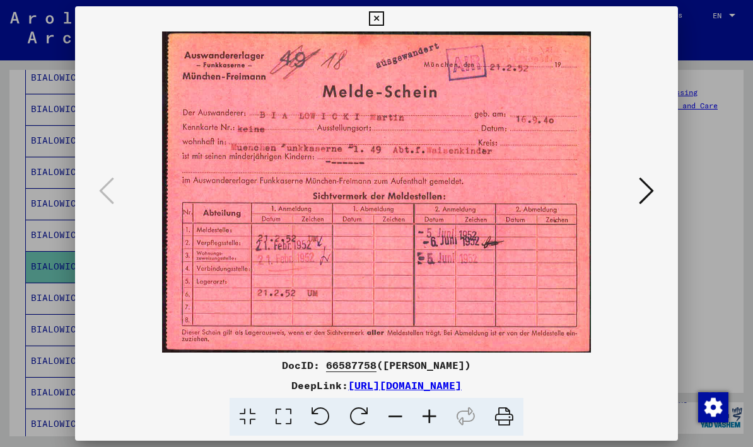
click at [383, 21] on icon at bounding box center [376, 18] width 14 height 15
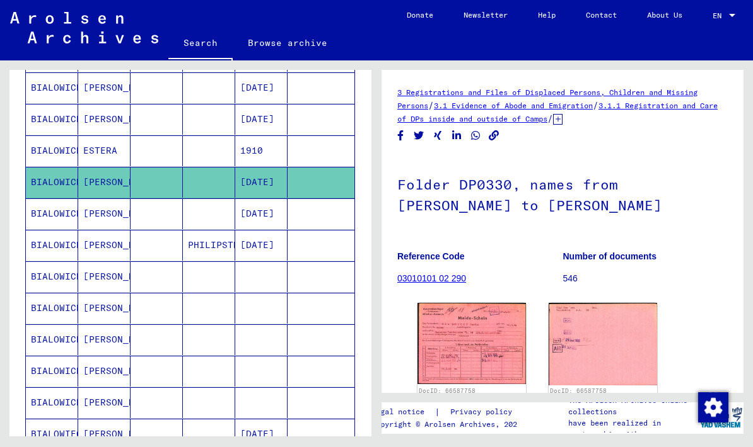
scroll to position [500, 0]
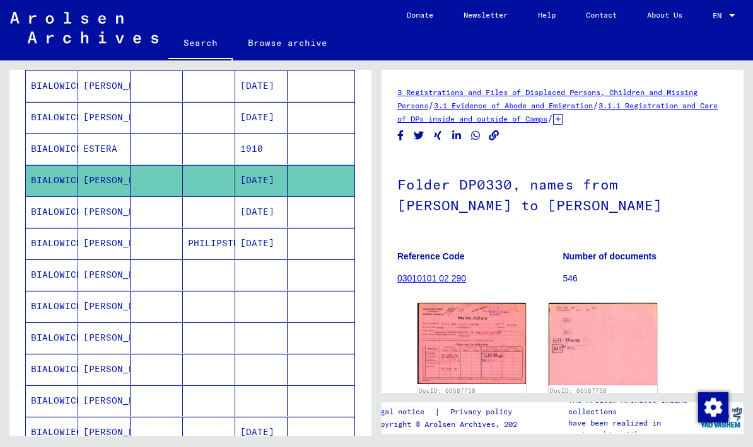
click at [262, 216] on mat-cell "[DATE]" at bounding box center [261, 212] width 52 height 31
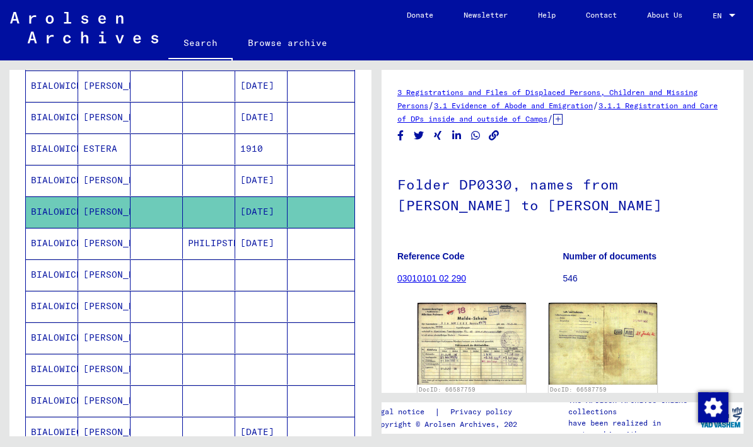
click at [481, 351] on img at bounding box center [471, 344] width 108 height 82
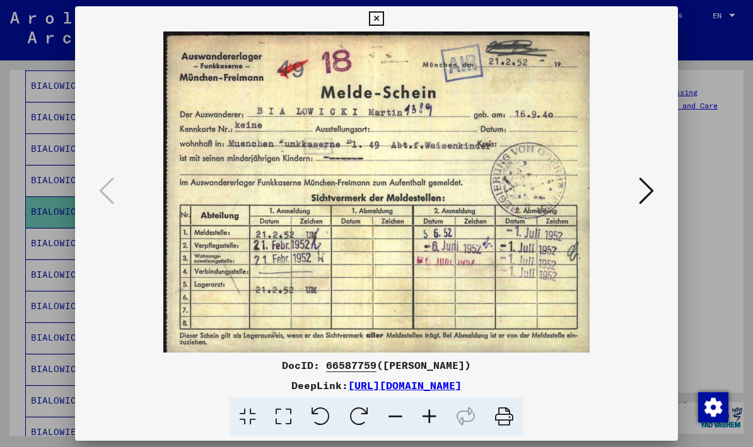
click at [383, 19] on icon at bounding box center [376, 18] width 14 height 15
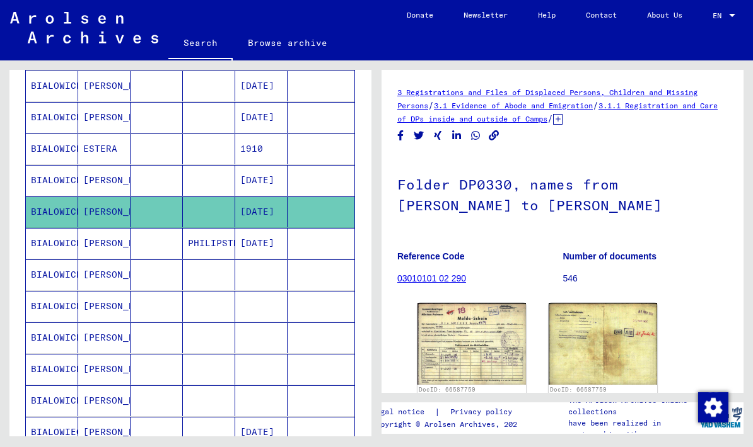
click at [216, 244] on mat-cell "PHILIPSTHAL" at bounding box center [209, 243] width 52 height 31
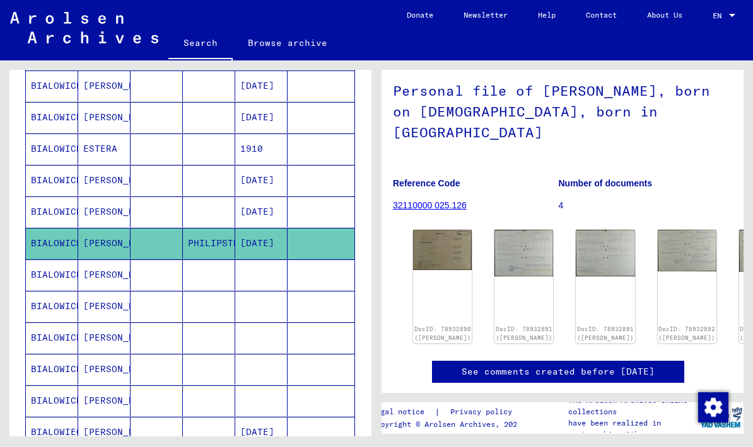
scroll to position [92, 4]
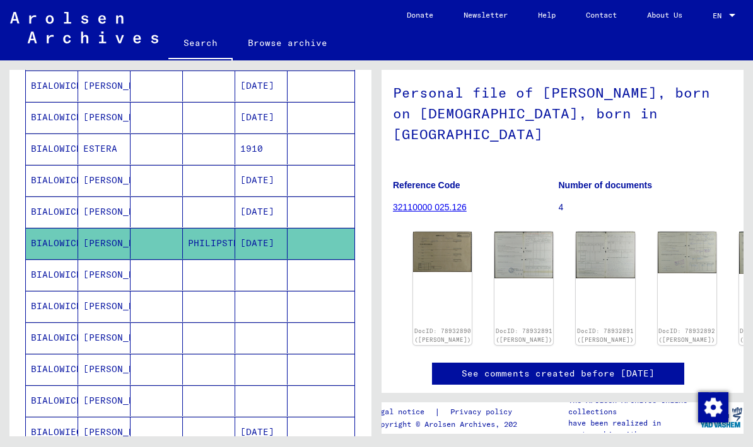
click at [436, 250] on img at bounding box center [442, 252] width 59 height 40
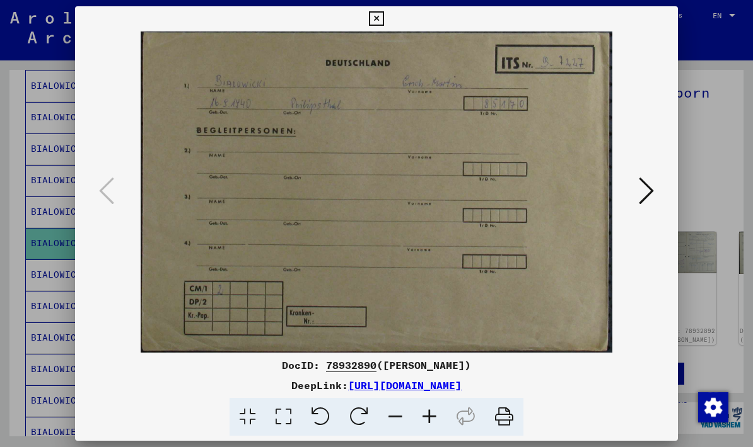
click at [651, 196] on icon at bounding box center [645, 191] width 15 height 30
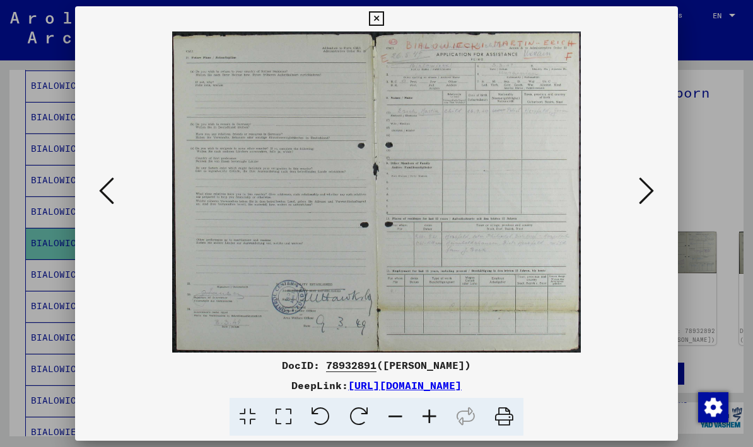
click at [647, 193] on icon at bounding box center [645, 191] width 15 height 30
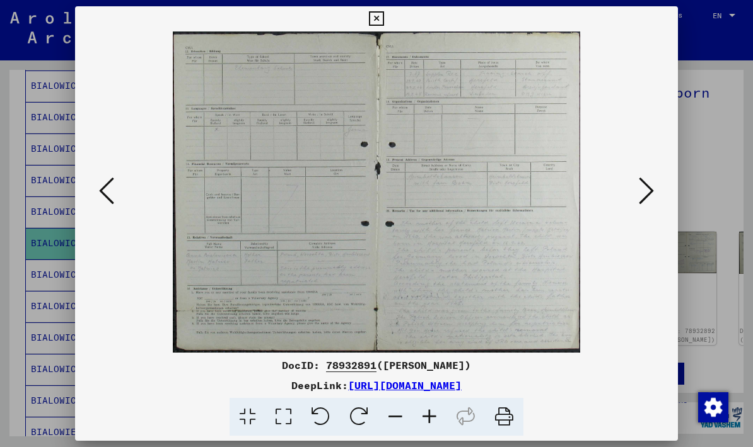
click at [649, 191] on icon at bounding box center [645, 191] width 15 height 30
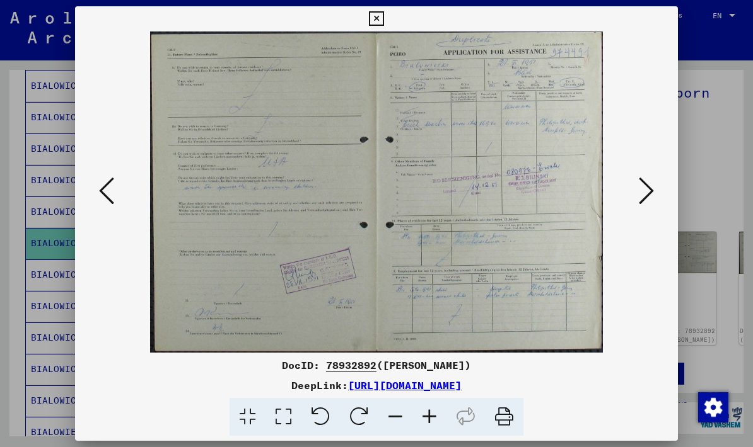
click at [648, 192] on icon at bounding box center [645, 191] width 15 height 30
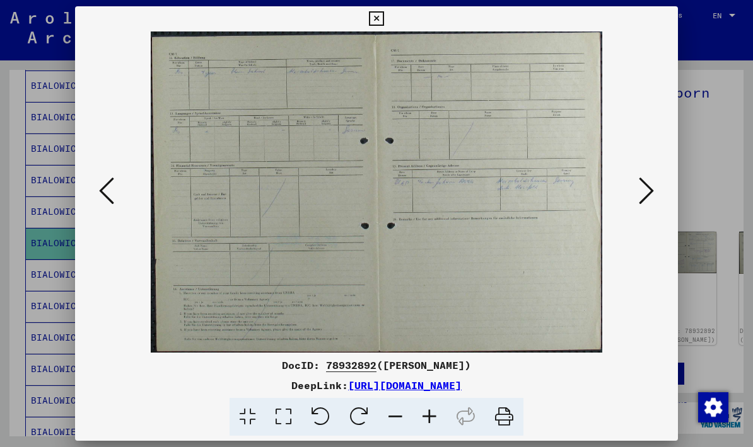
click at [383, 19] on icon at bounding box center [376, 18] width 14 height 15
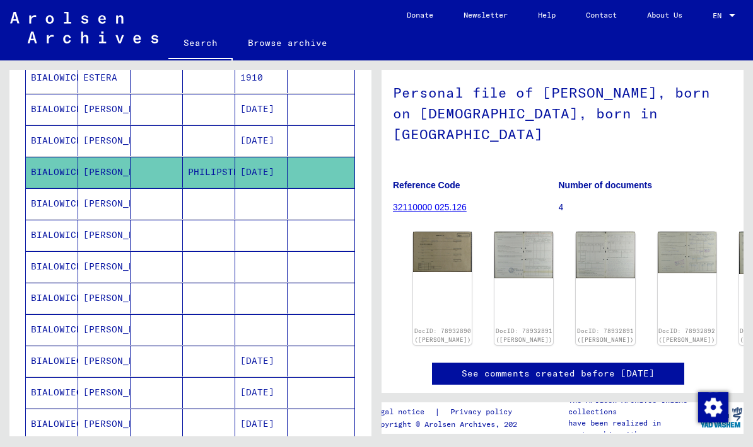
scroll to position [572, 0]
click at [268, 209] on mat-cell at bounding box center [261, 203] width 52 height 31
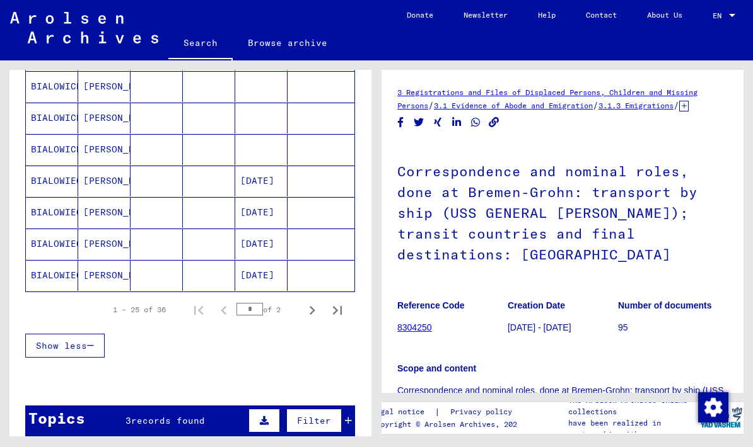
scroll to position [753, 0]
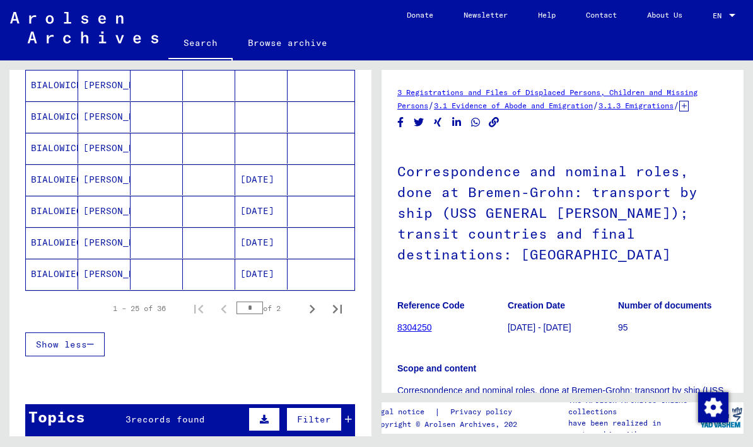
click at [313, 306] on icon "Next page" at bounding box center [312, 310] width 18 height 18
type input "*"
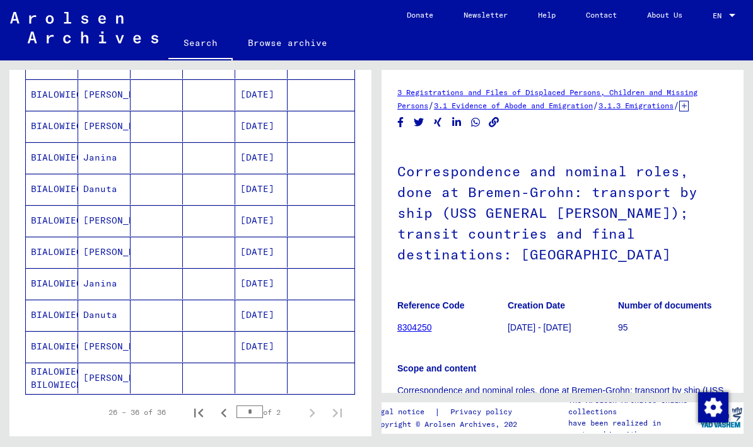
scroll to position [210, 0]
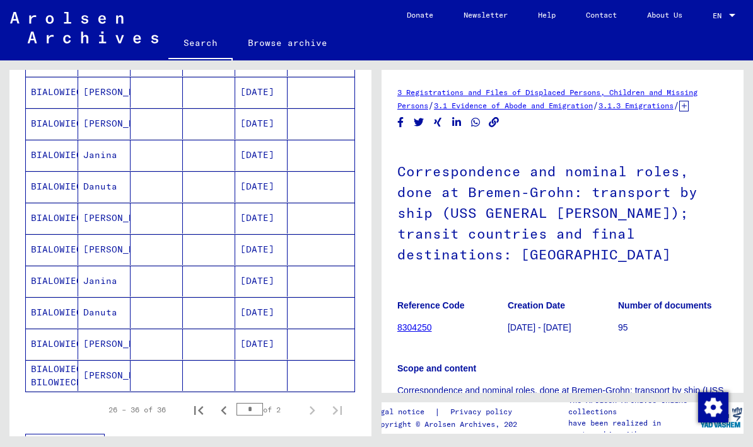
click at [108, 377] on mat-cell "[PERSON_NAME]" at bounding box center [104, 375] width 52 height 31
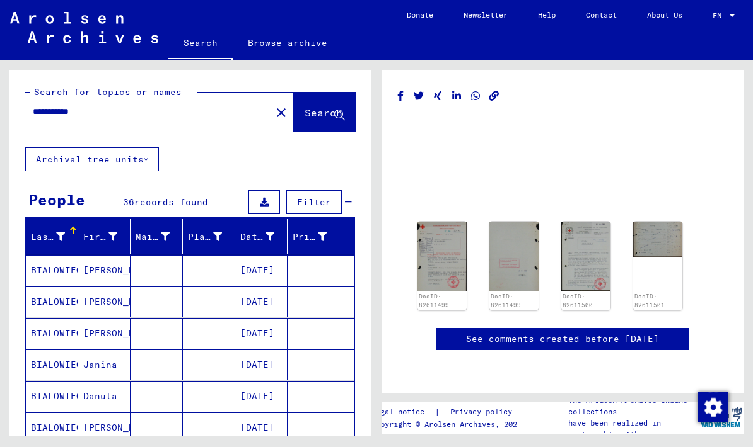
click at [274, 111] on mat-icon "close" at bounding box center [281, 112] width 15 height 15
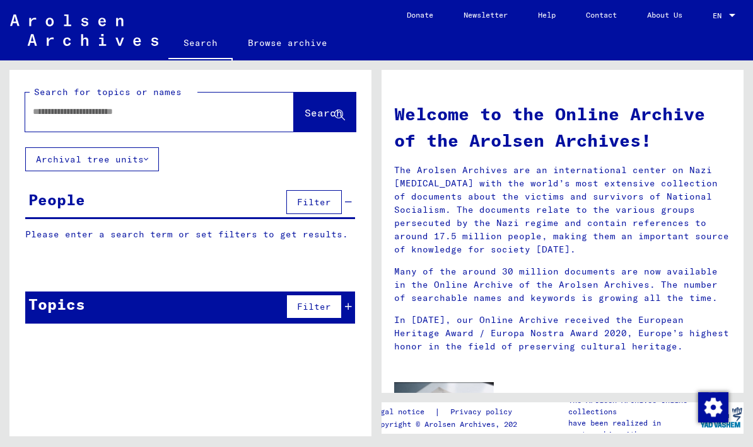
click at [127, 116] on input "text" at bounding box center [144, 111] width 223 height 13
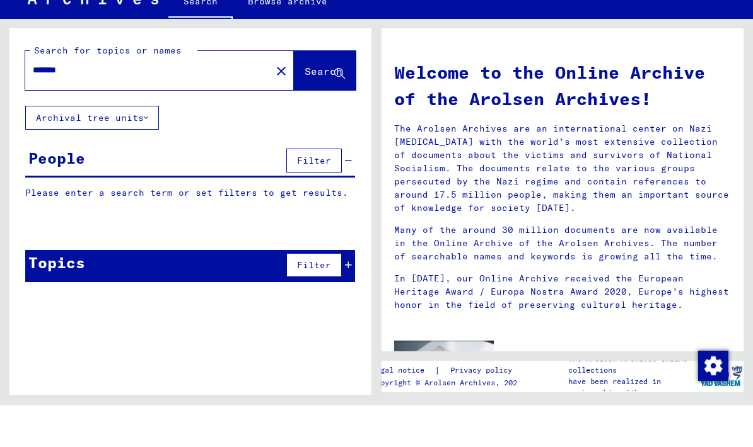
type input "*******"
click at [319, 107] on span "Search" at bounding box center [323, 113] width 38 height 13
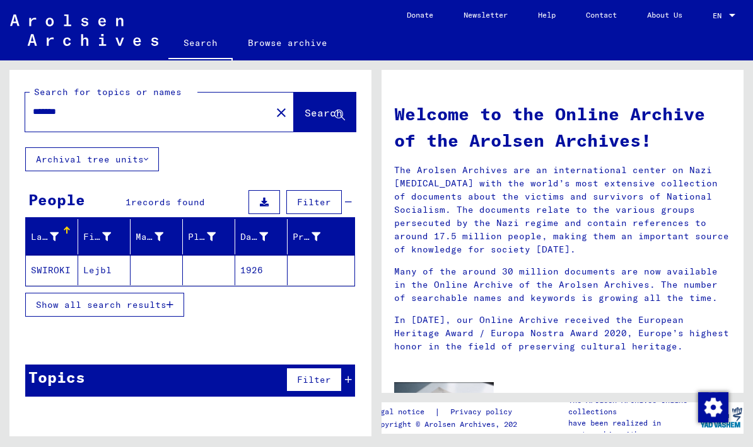
click at [95, 271] on mat-cell "Lejbl" at bounding box center [104, 270] width 52 height 30
